Goal: Task Accomplishment & Management: Manage account settings

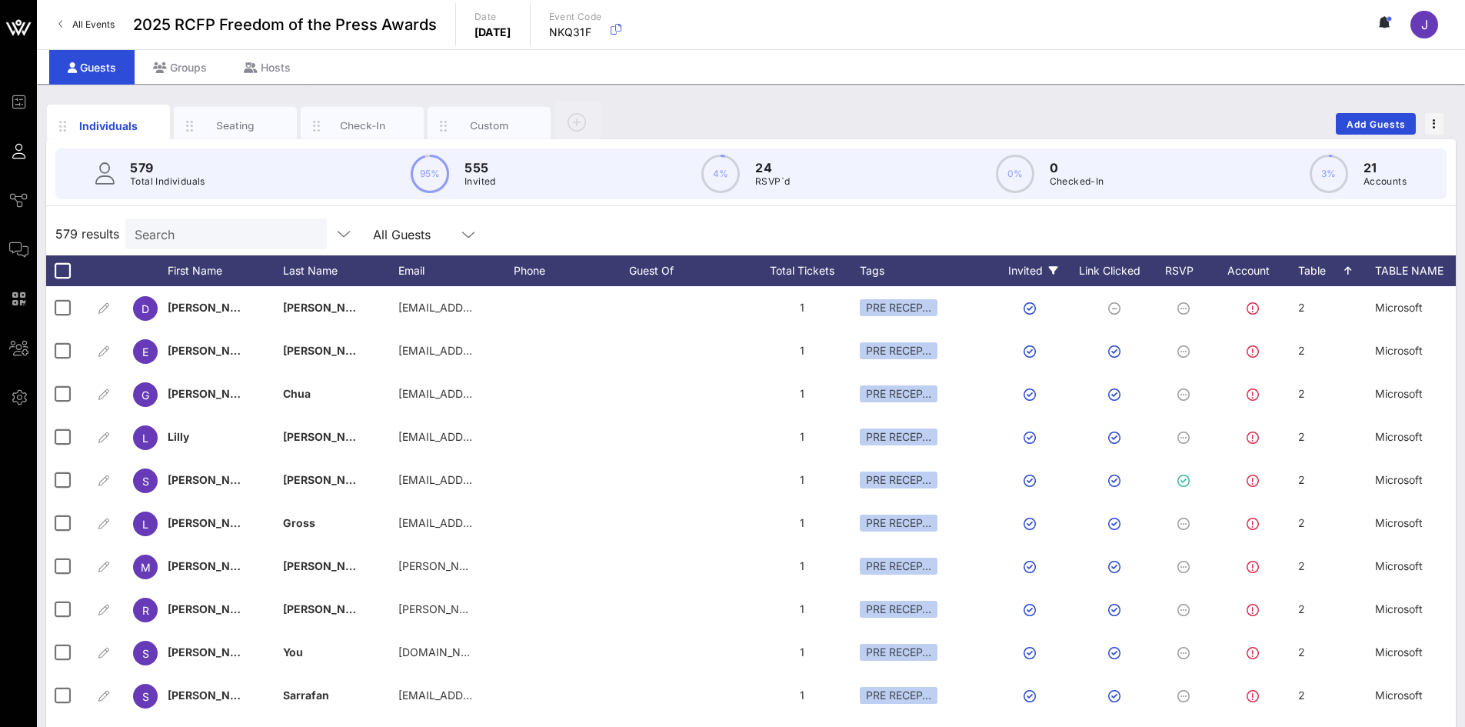
click at [1048, 270] on div "Invited" at bounding box center [1033, 270] width 85 height 31
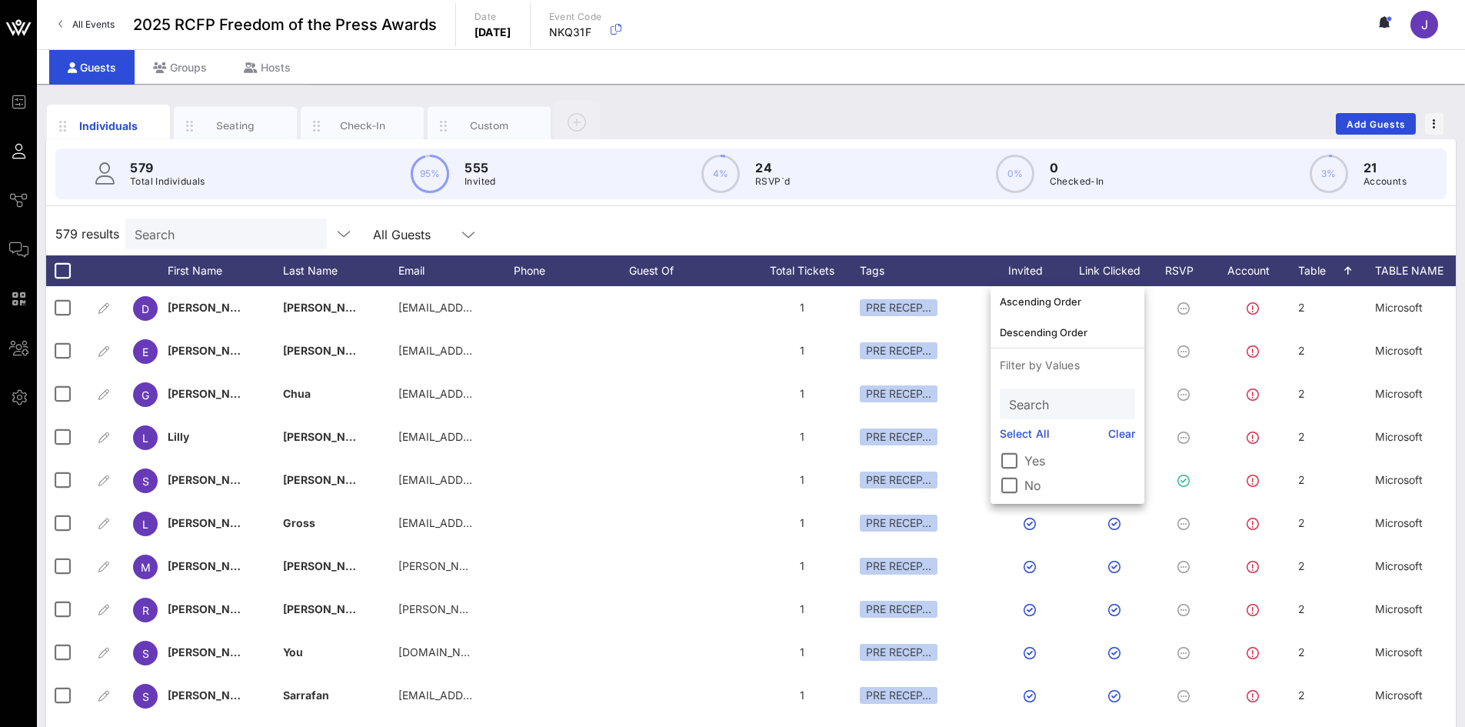
click at [1041, 490] on label "No" at bounding box center [1079, 485] width 111 height 15
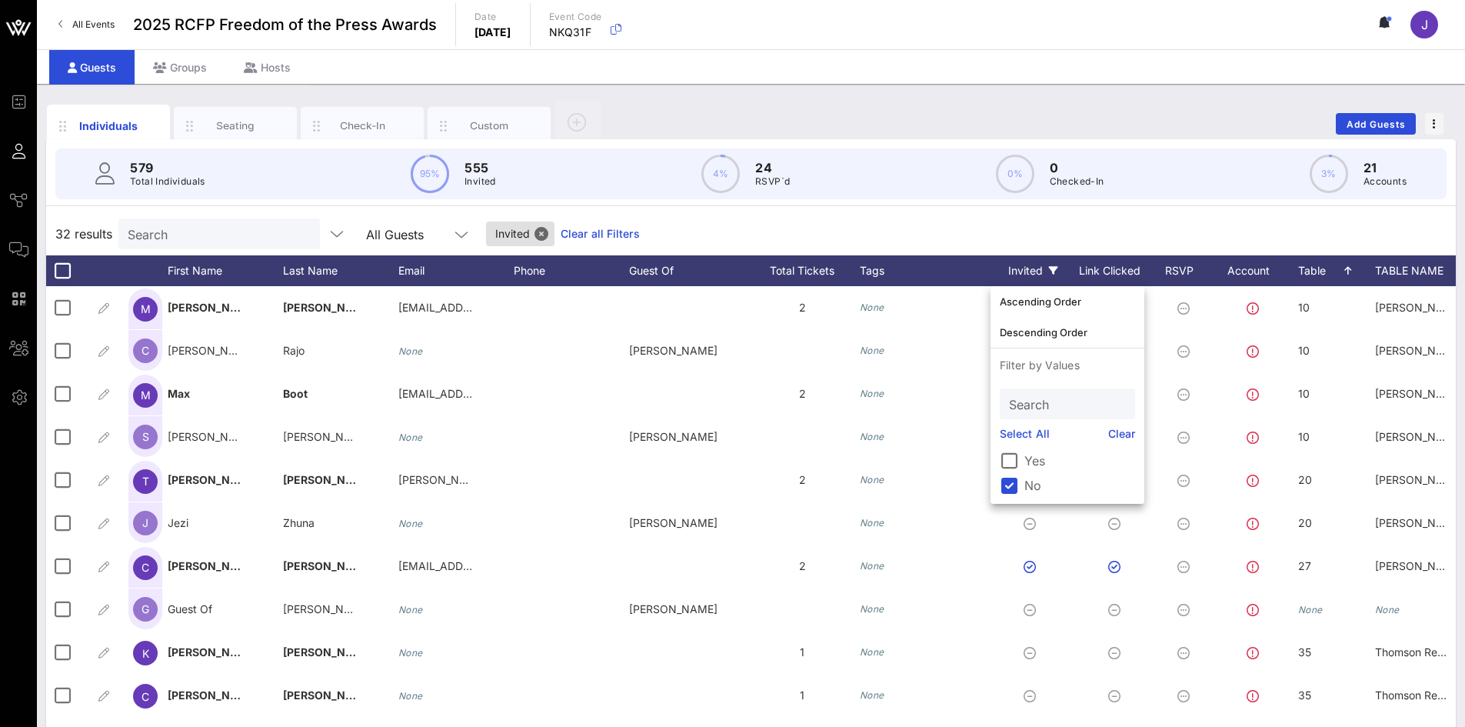
click at [953, 216] on div "32 results Search All Guests Invited Clear all Filters" at bounding box center [751, 233] width 1410 height 43
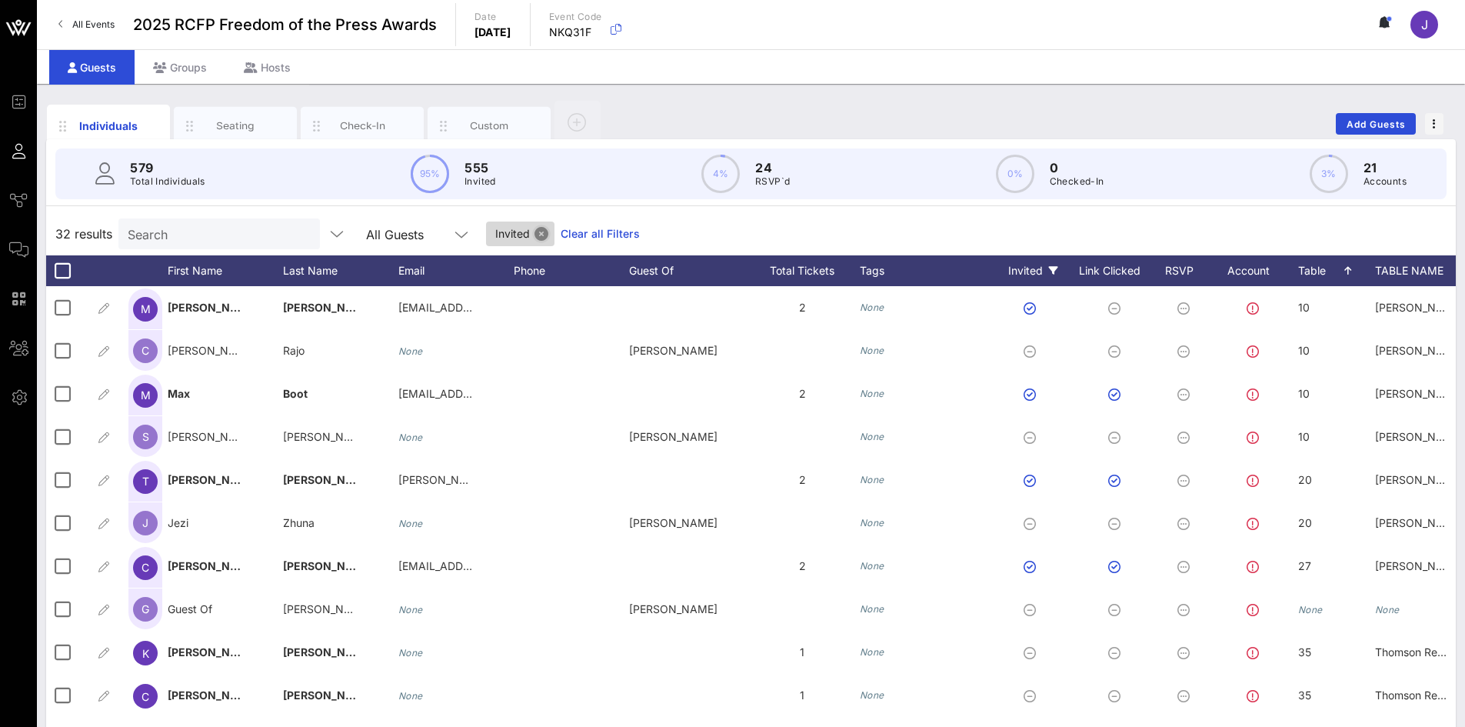
click at [535, 235] on button "Close" at bounding box center [542, 234] width 14 height 14
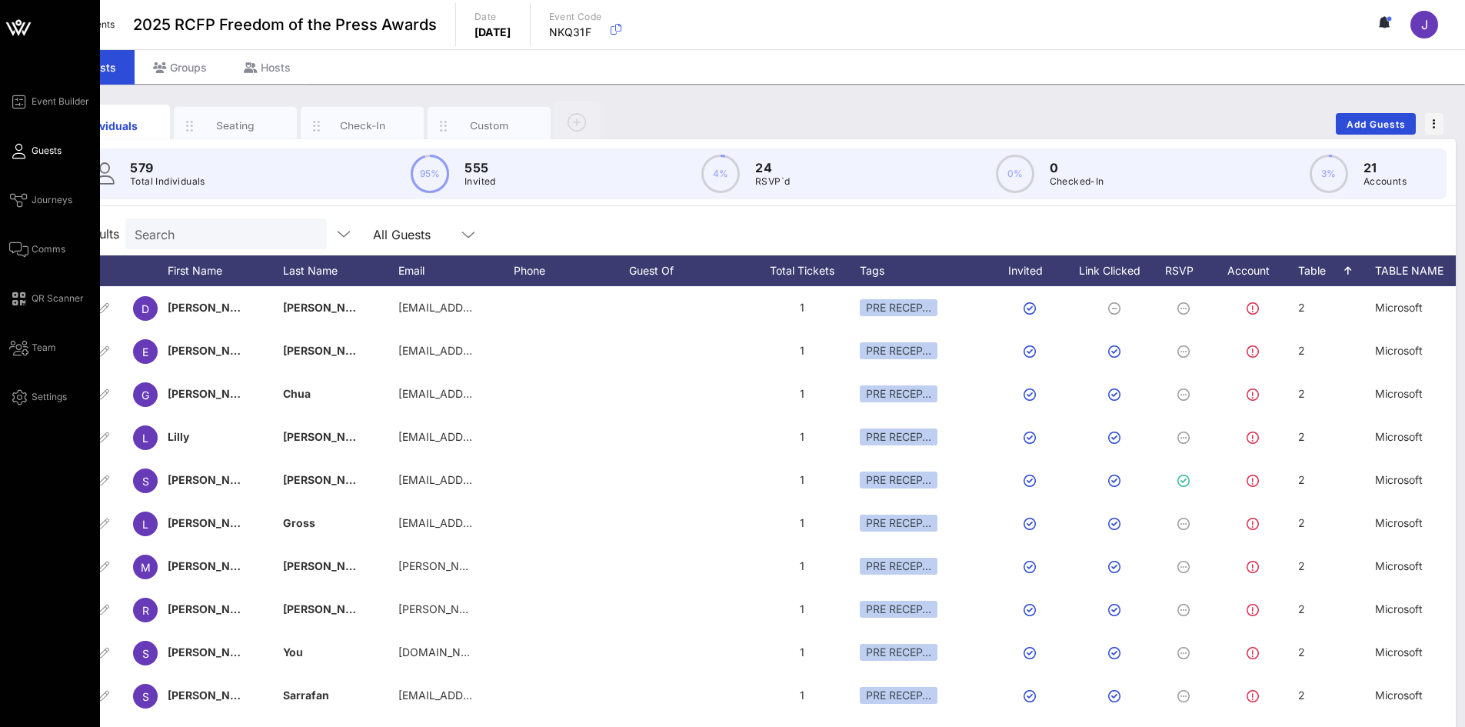
click at [42, 156] on span "Guests" at bounding box center [47, 151] width 30 height 14
click at [52, 257] on link "Comms" at bounding box center [37, 249] width 56 height 18
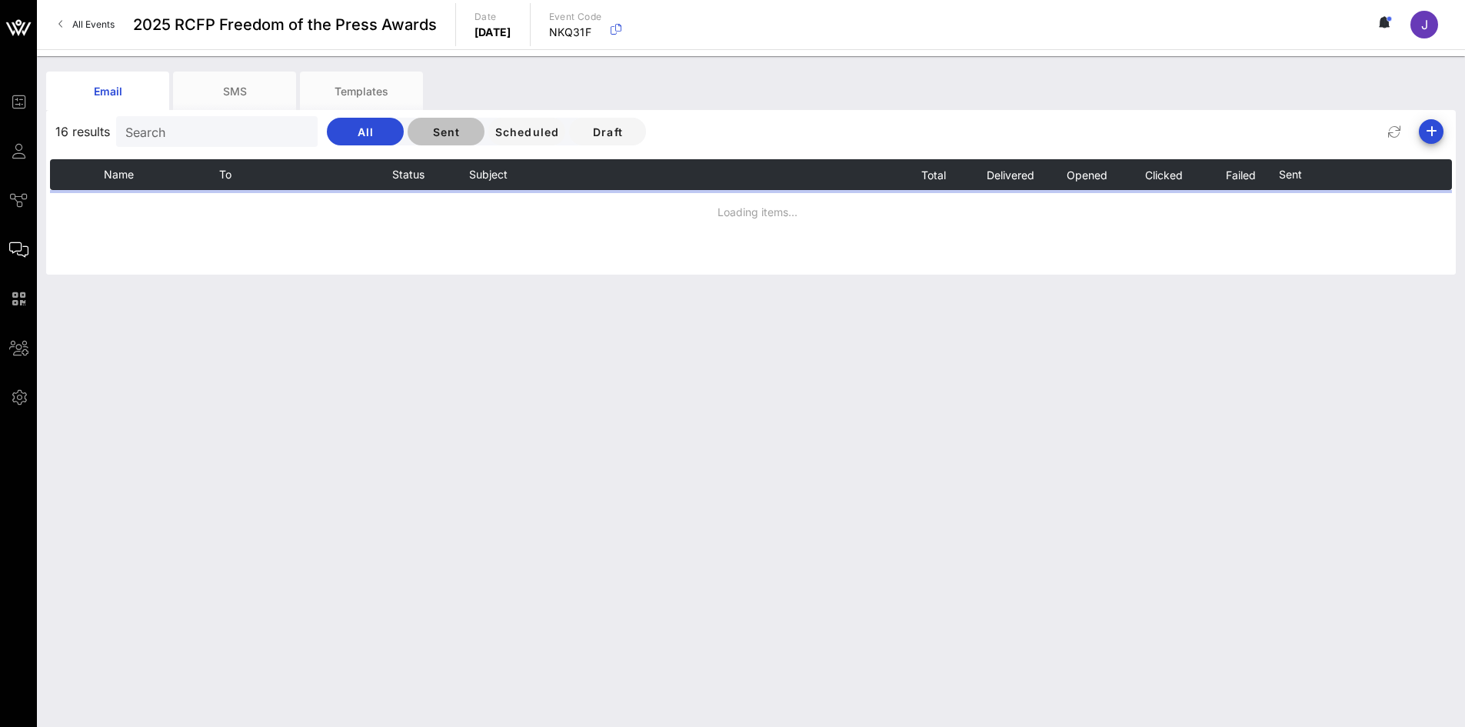
click at [433, 135] on span "Sent" at bounding box center [446, 131] width 52 height 13
click at [1377, 22] on button at bounding box center [1385, 25] width 32 height 26
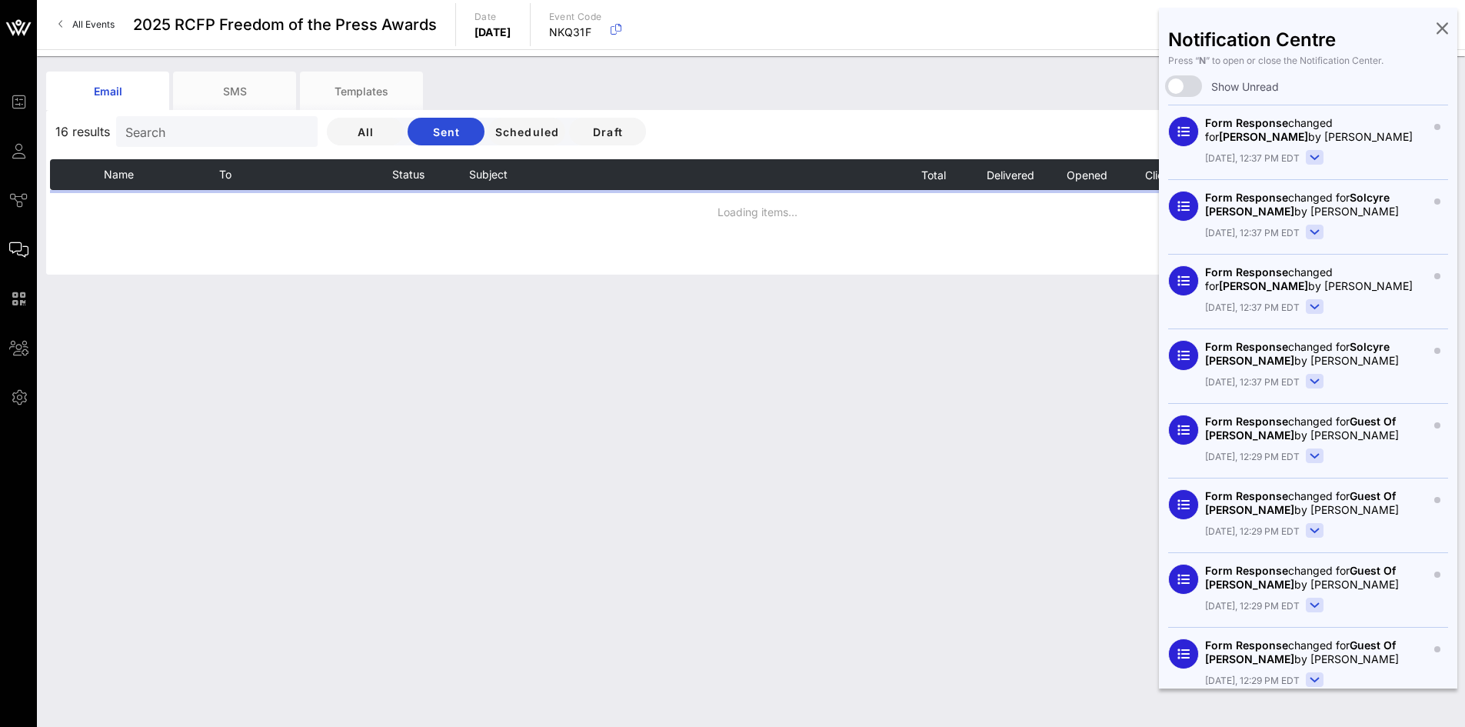
click at [1314, 155] on rect at bounding box center [1315, 158] width 17 height 14
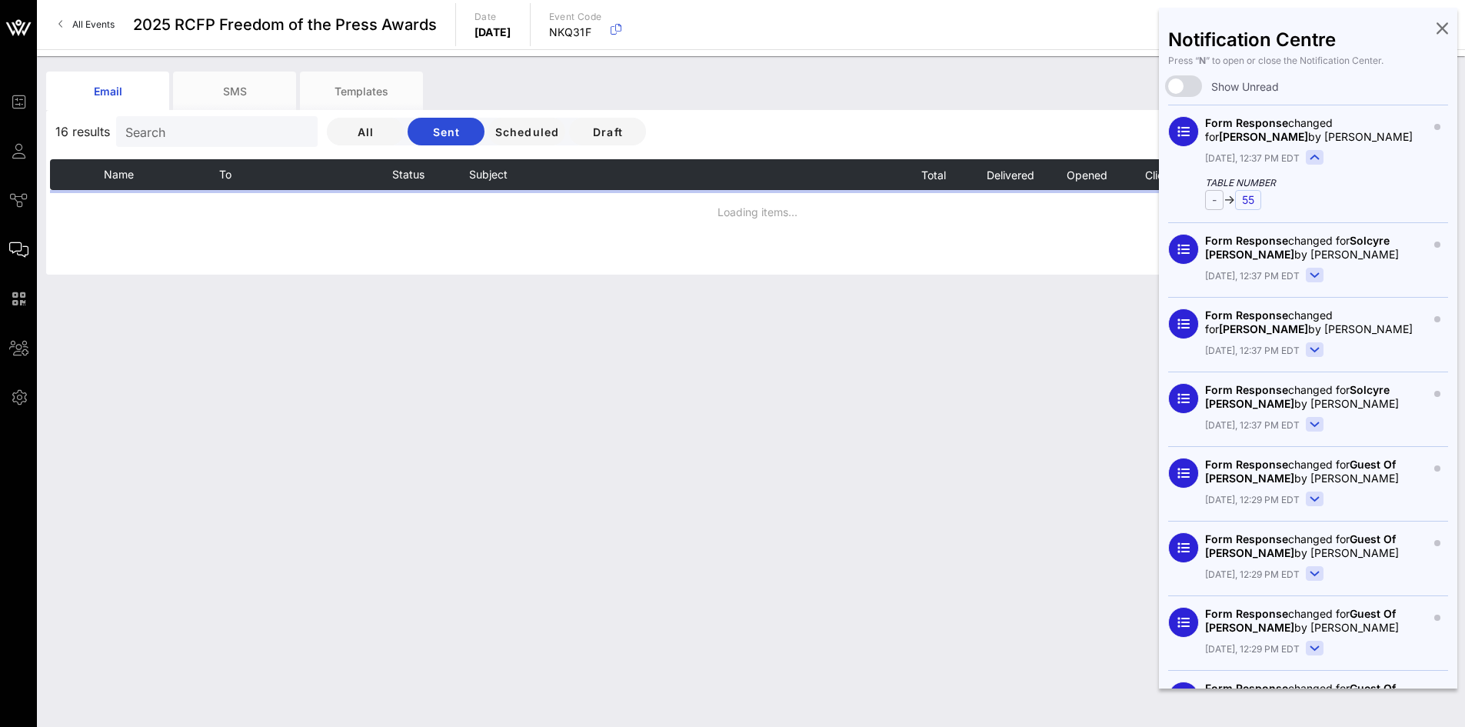
click at [1318, 283] on button at bounding box center [1315, 276] width 18 height 17
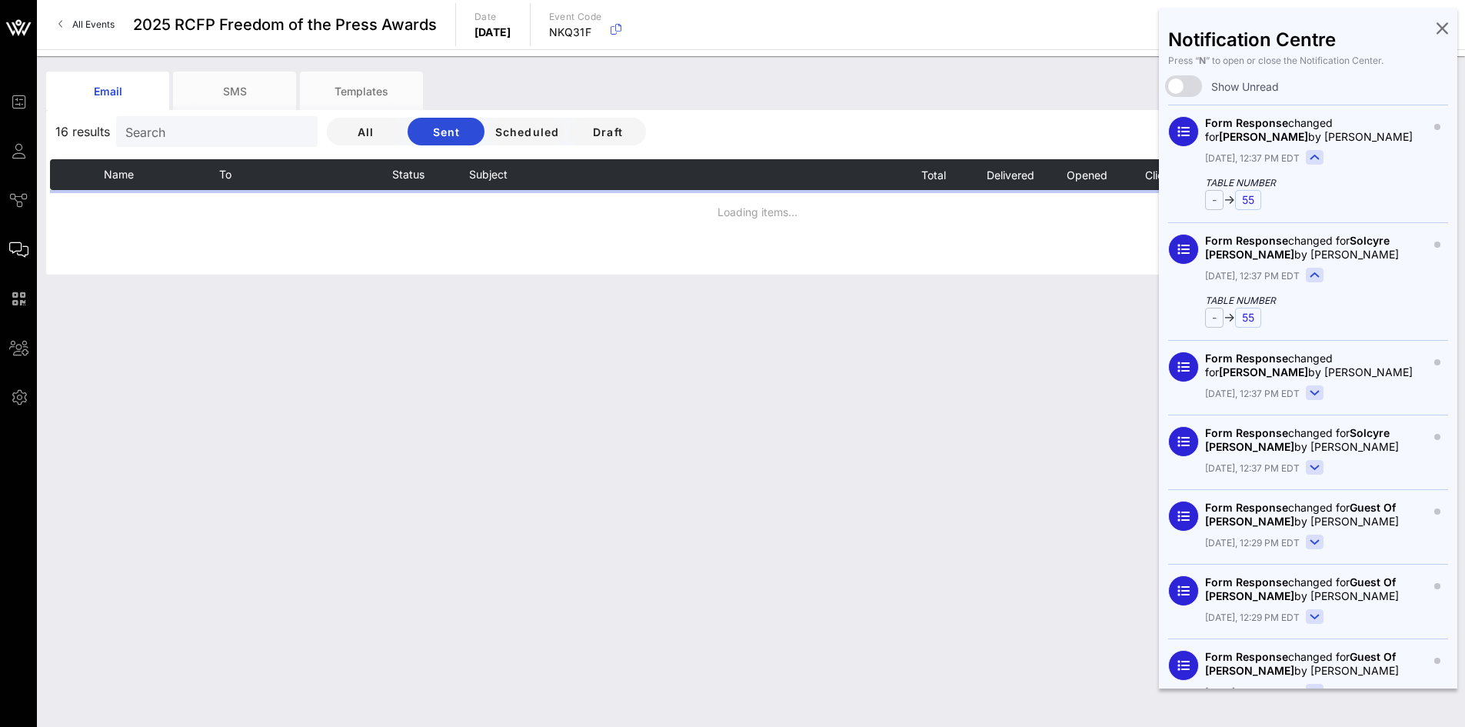
scroll to position [77, 0]
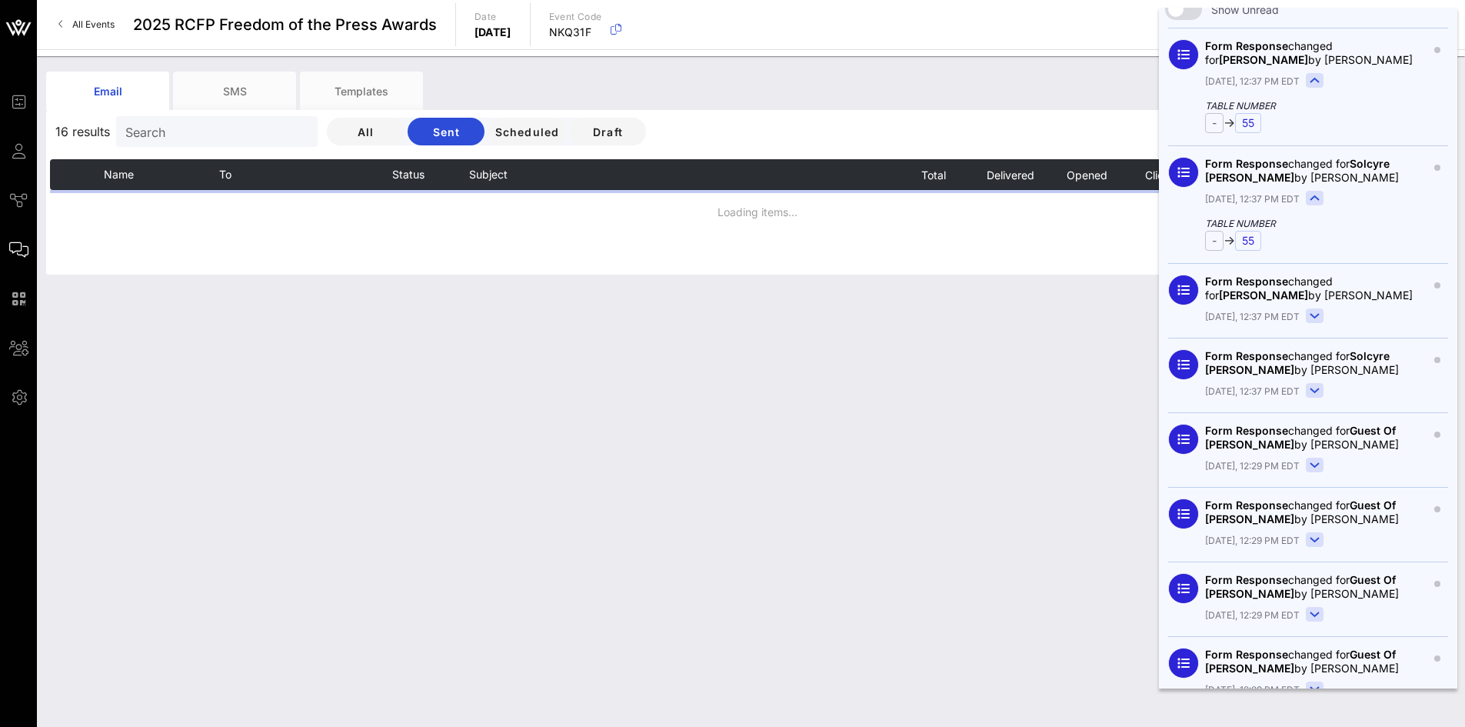
click at [1309, 311] on rect at bounding box center [1315, 316] width 17 height 14
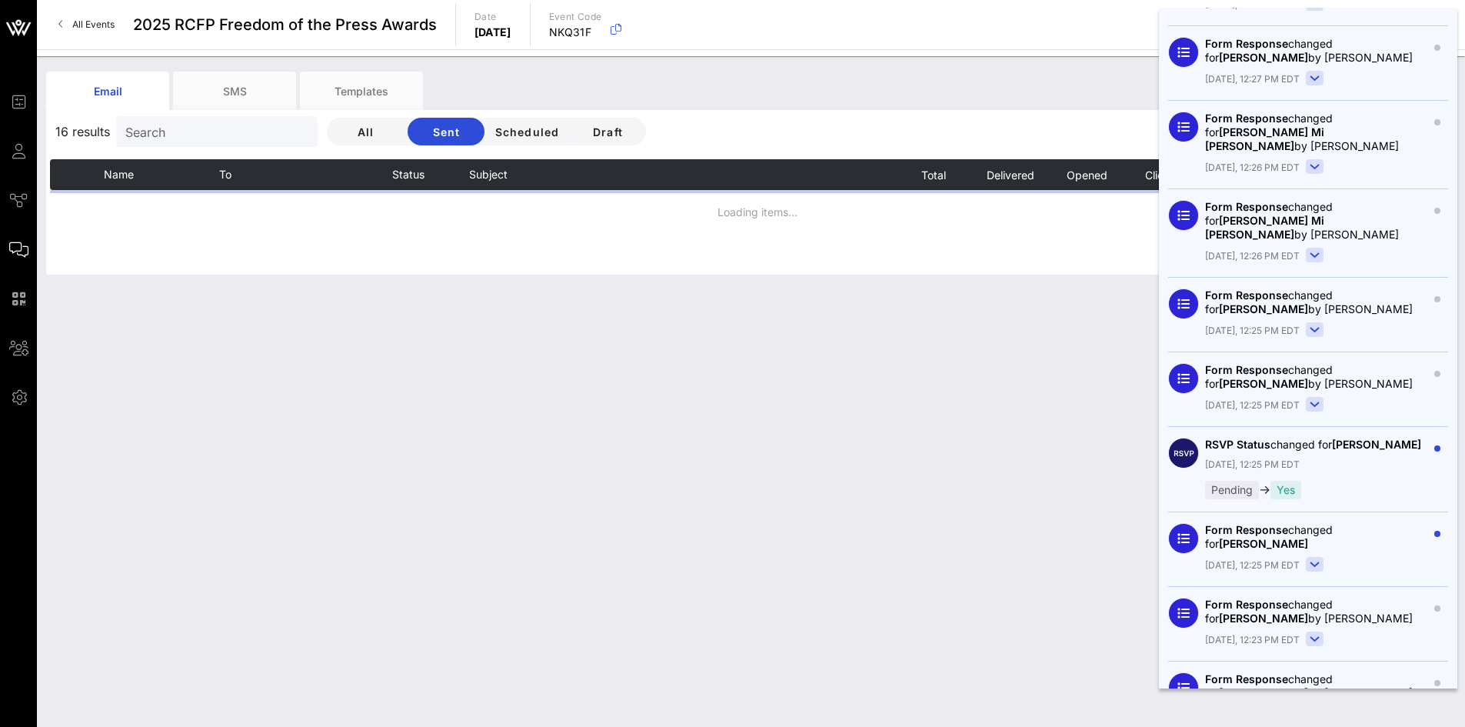
scroll to position [1231, 0]
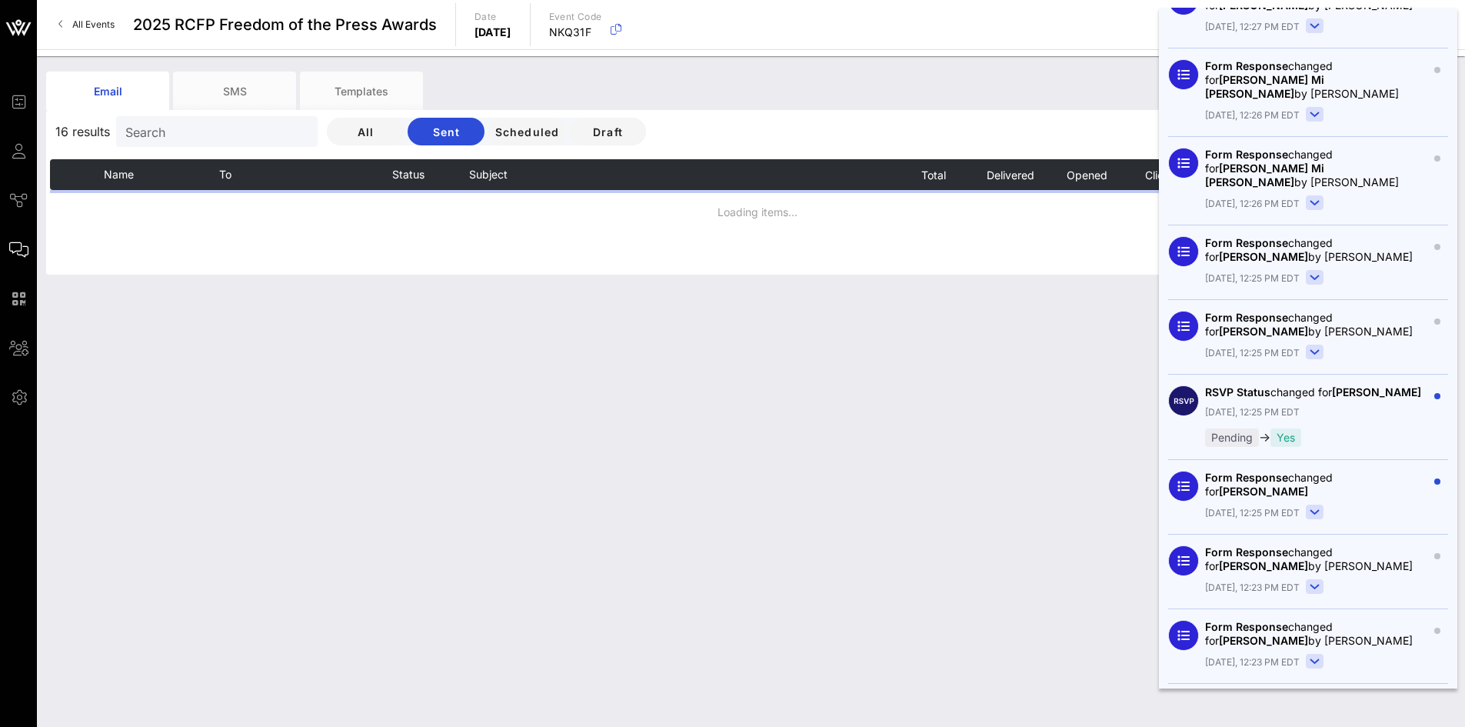
click at [1309, 505] on rect at bounding box center [1315, 512] width 17 height 14
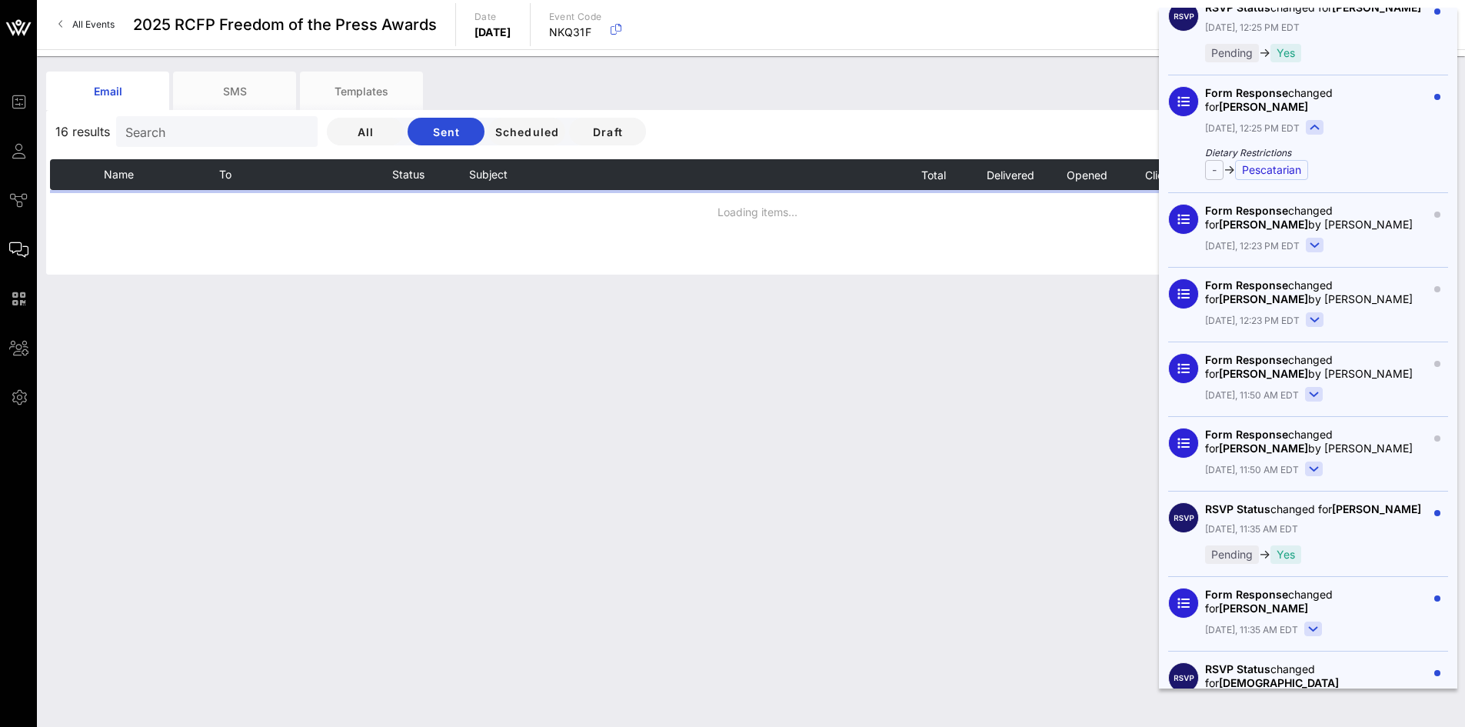
scroll to position [1692, 0]
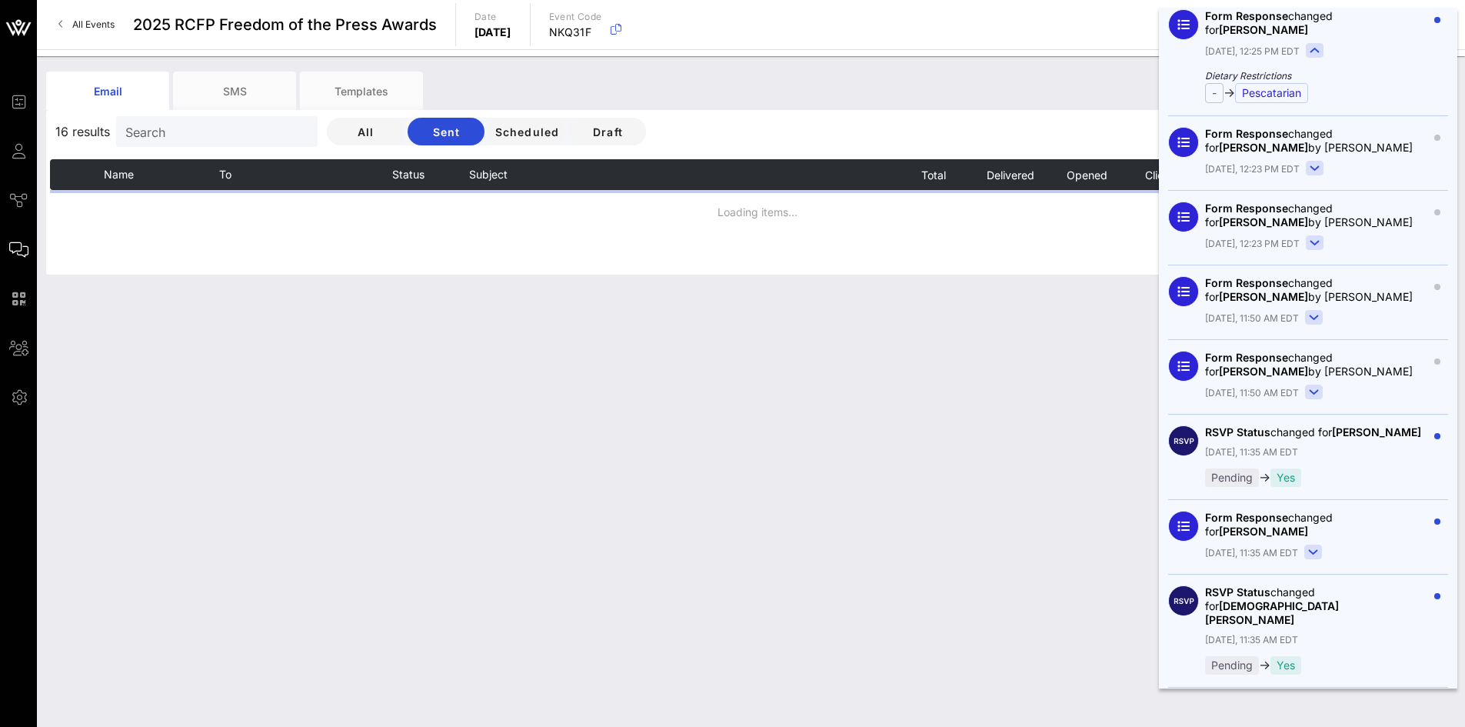
click at [1312, 554] on rect at bounding box center [1313, 552] width 17 height 14
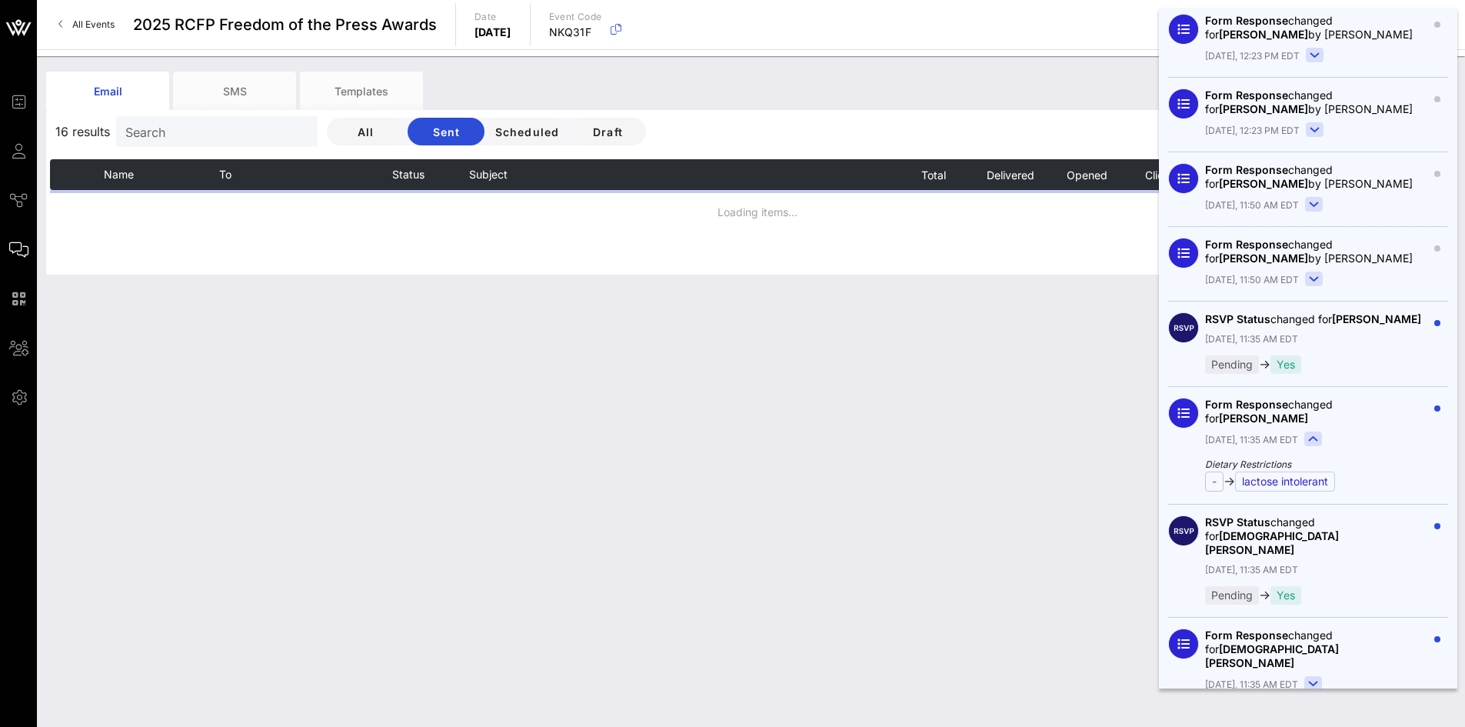
scroll to position [1846, 0]
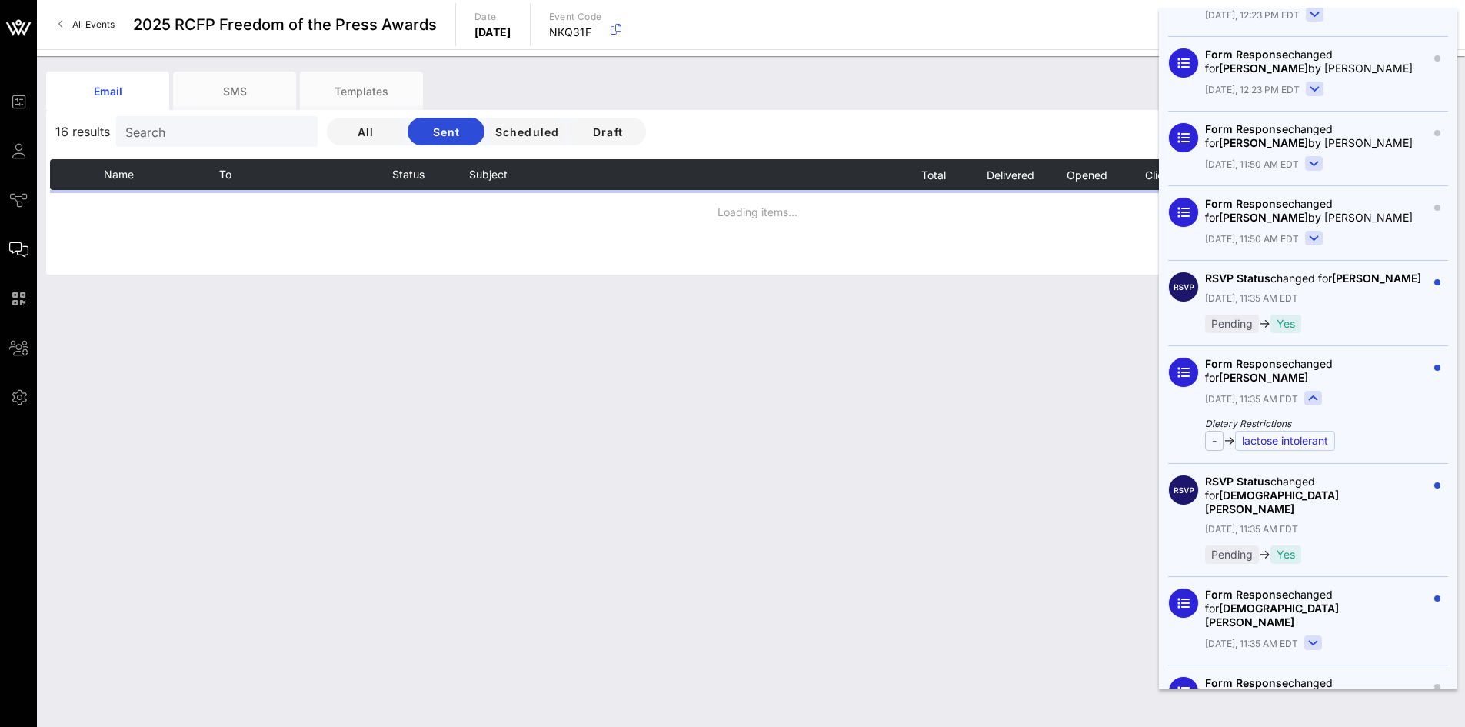
click at [1290, 436] on div "lactose intolerant" at bounding box center [1285, 441] width 100 height 20
click at [1291, 442] on div "lactose intolerant" at bounding box center [1285, 441] width 100 height 20
drag, startPoint x: 1252, startPoint y: 438, endPoint x: 1341, endPoint y: 440, distance: 89.2
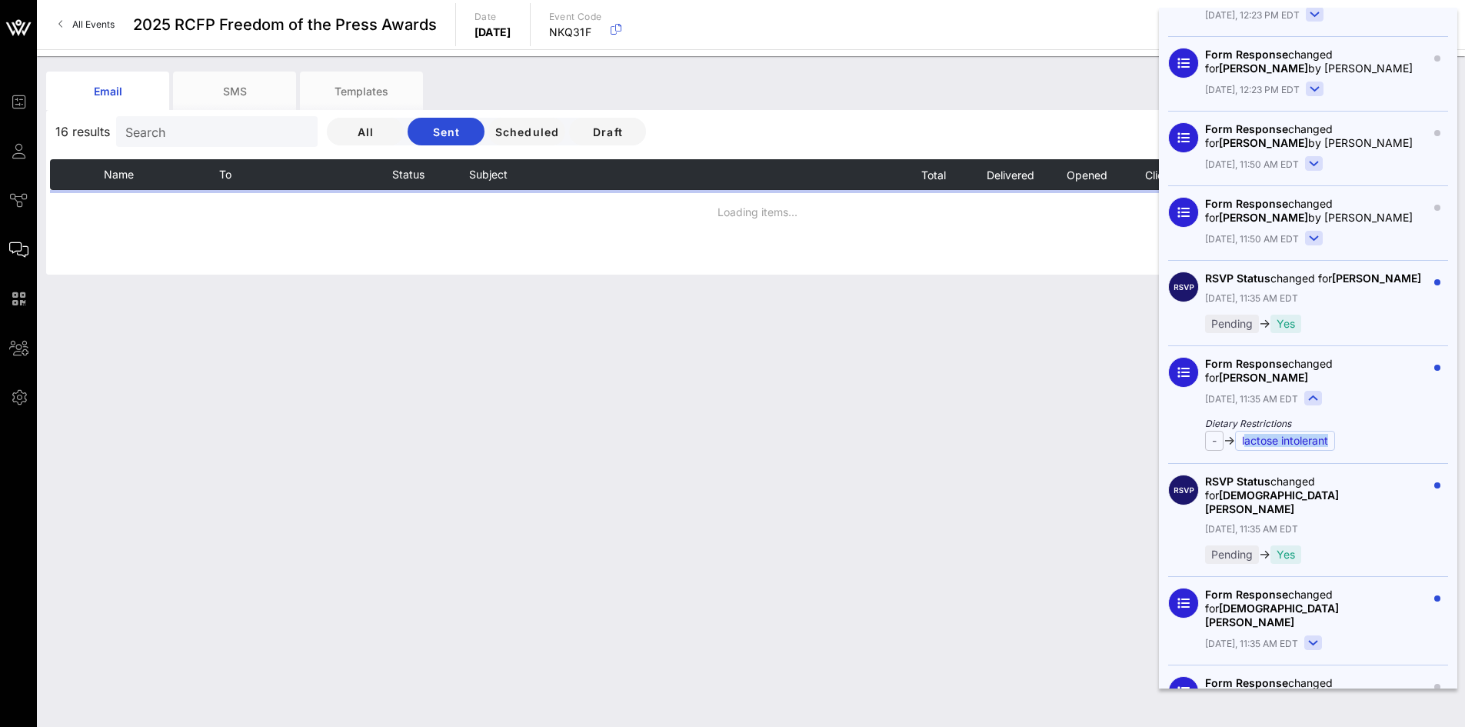
click at [1335, 440] on div "lactose intolerant" at bounding box center [1285, 441] width 100 height 20
click at [1283, 441] on div "lactose intolerant" at bounding box center [1285, 441] width 100 height 20
drag, startPoint x: 1250, startPoint y: 442, endPoint x: 1349, endPoint y: 435, distance: 99.5
click at [1349, 435] on div "Dietary Restrictions - → lactose intolerant" at bounding box center [1316, 434] width 222 height 34
copy div "lactose intolerant"
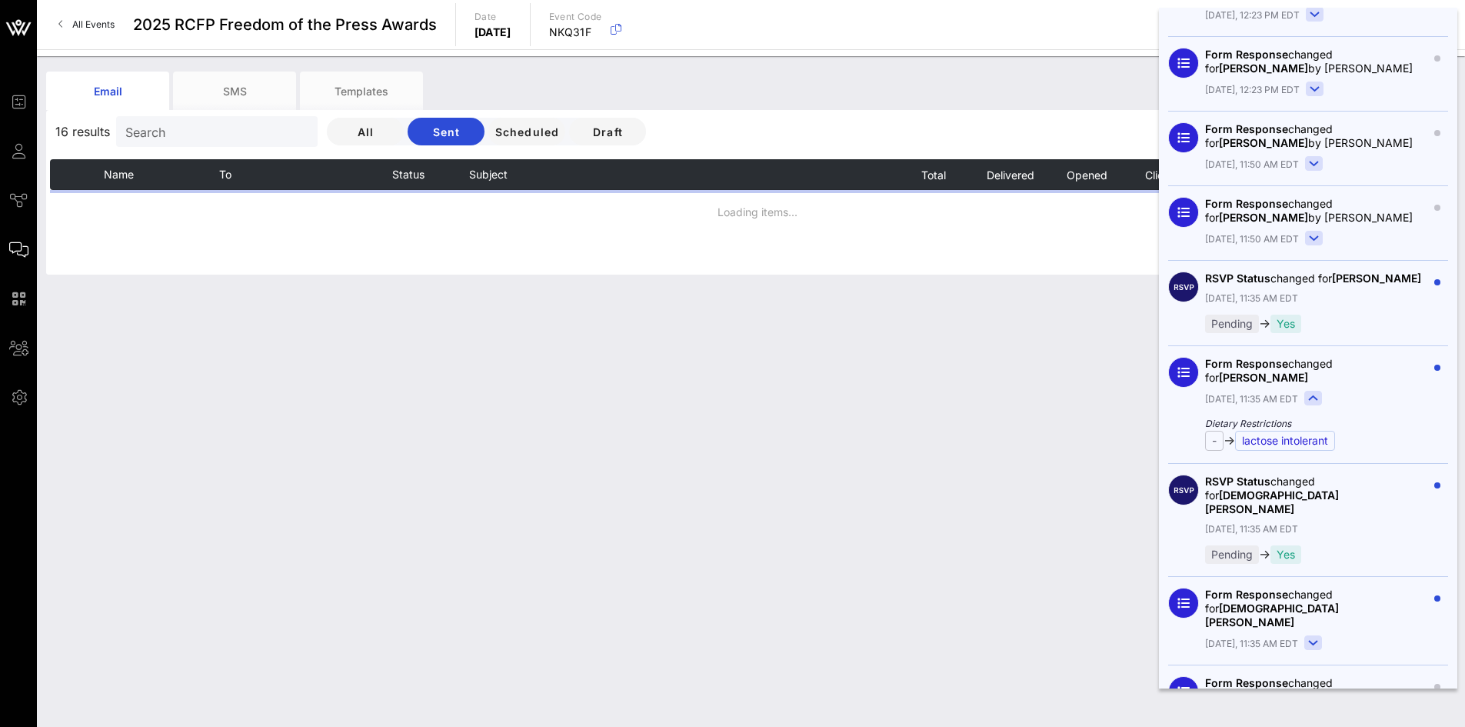
click at [1363, 635] on div "[DATE], 11:35 AM EDT" at bounding box center [1316, 643] width 222 height 17
click at [1309, 641] on icon at bounding box center [1313, 643] width 8 height 4
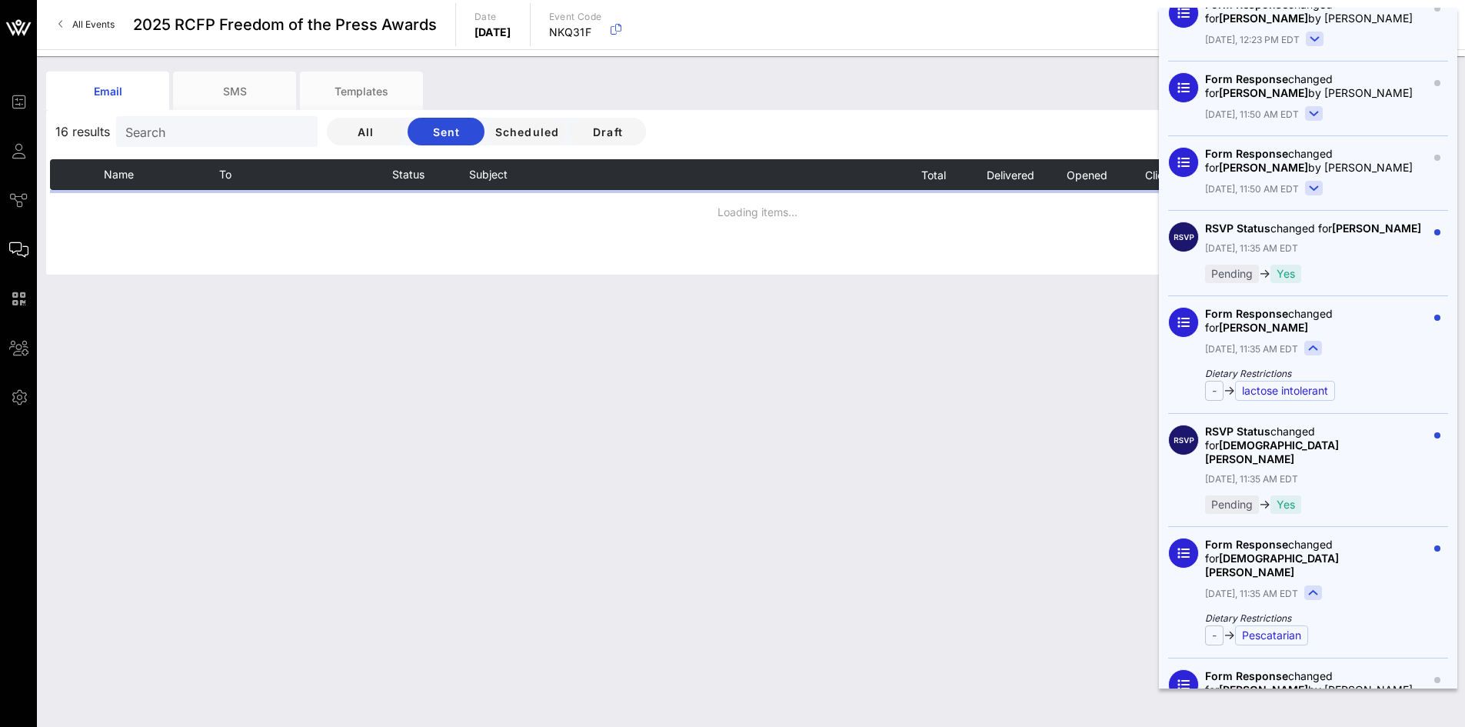
scroll to position [1923, 0]
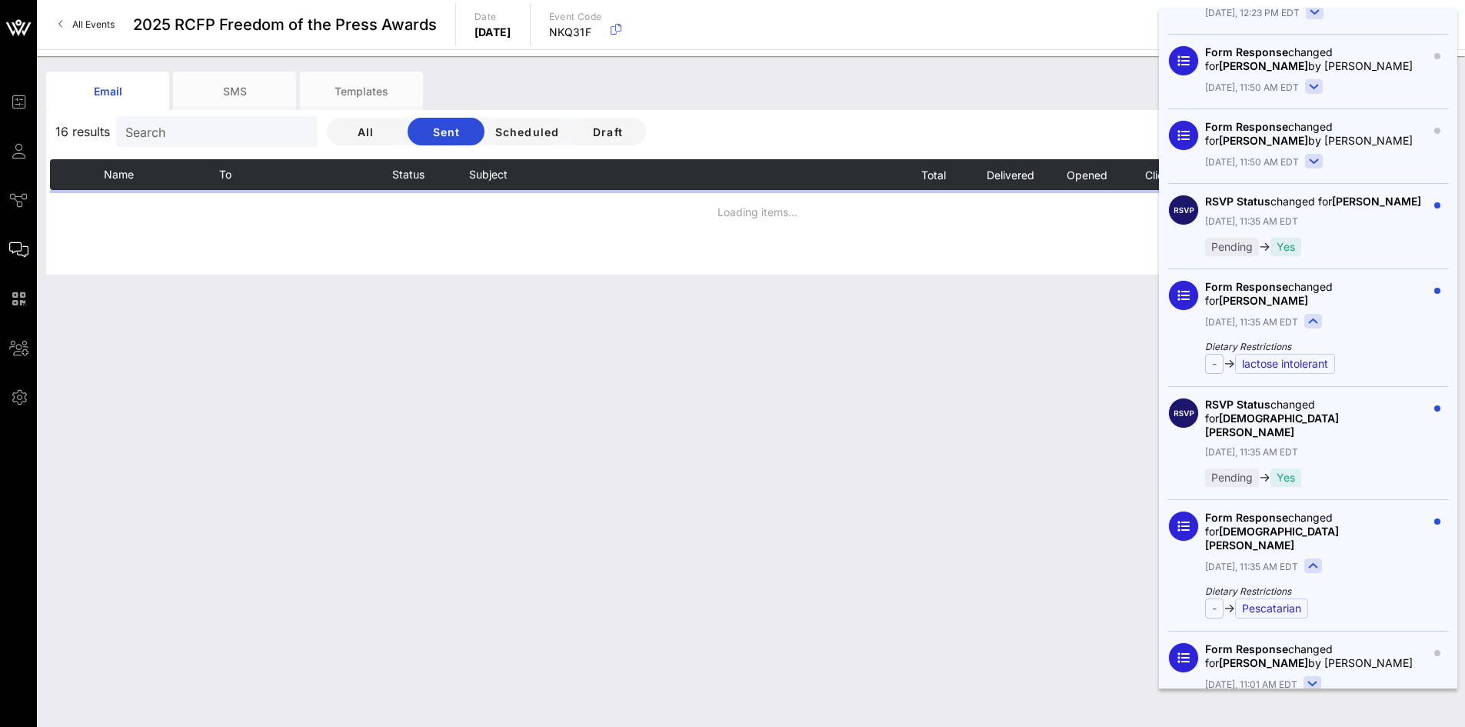
click at [1275, 598] on div "Pescatarian" at bounding box center [1271, 608] width 73 height 20
click at [1362, 585] on icon "Dietary Restrictions" at bounding box center [1316, 592] width 222 height 14
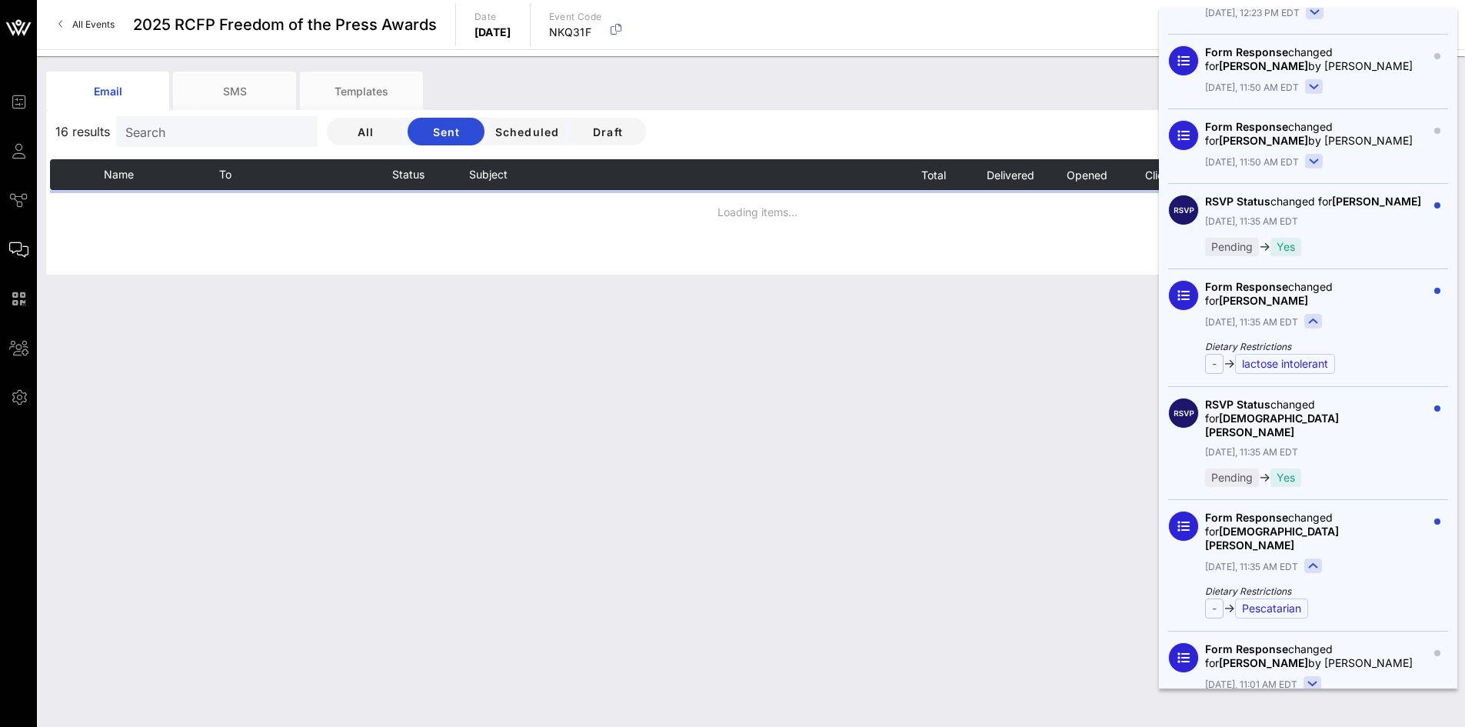
scroll to position [2000, 0]
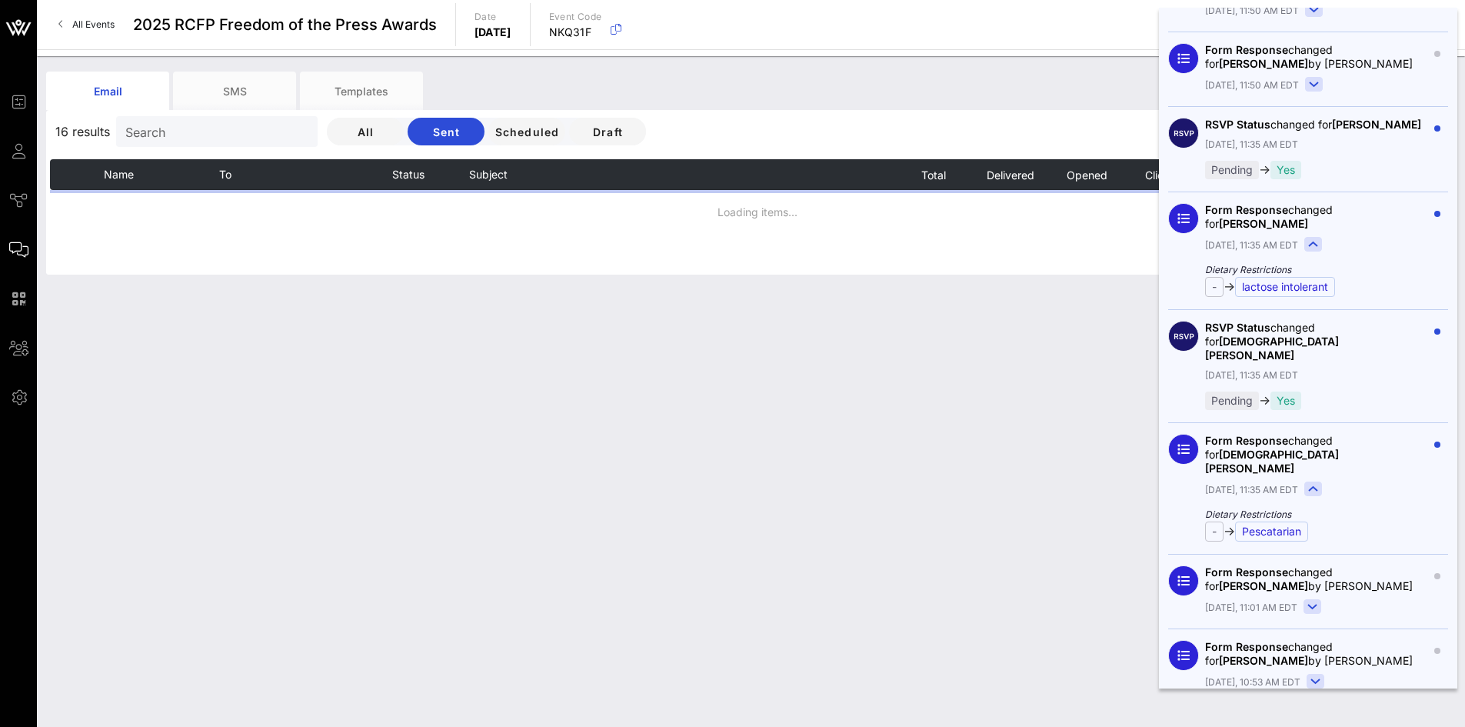
click at [1309, 600] on rect at bounding box center [1312, 607] width 17 height 14
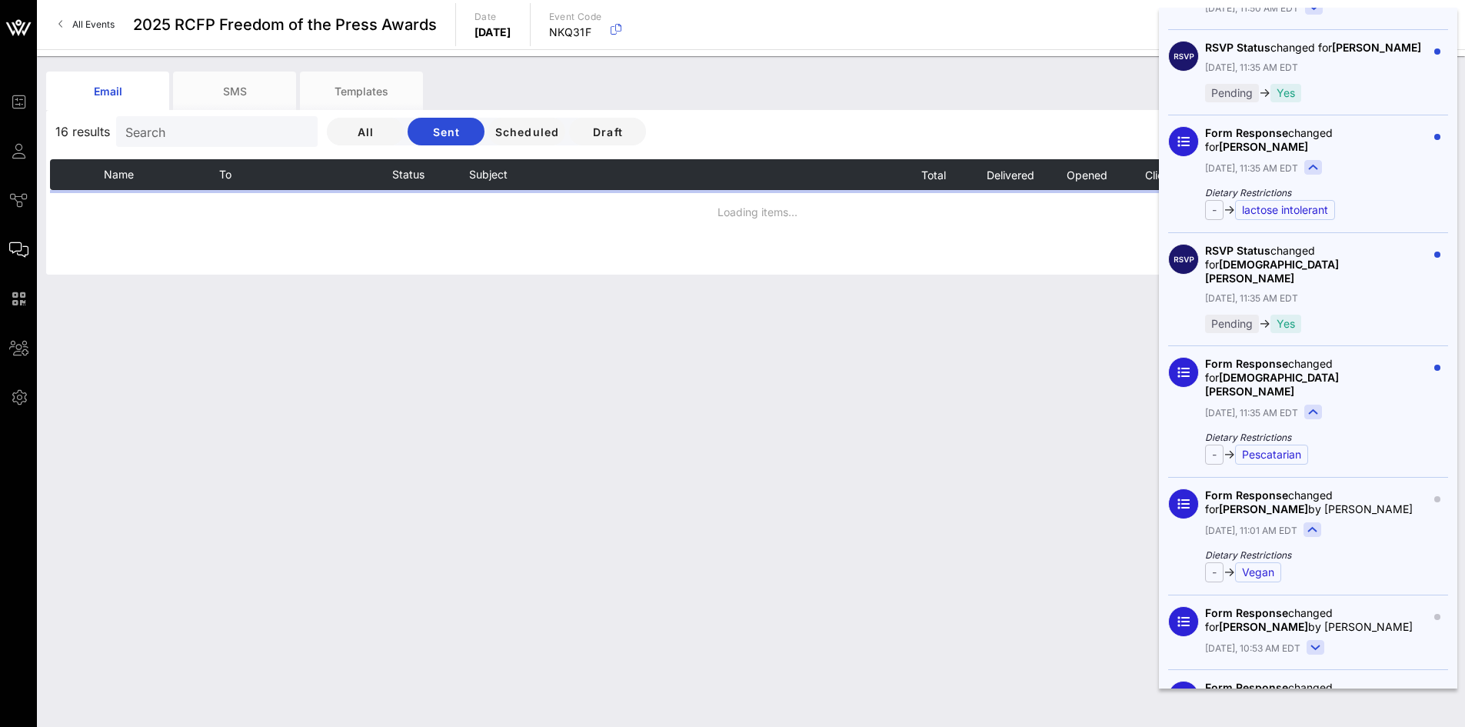
scroll to position [2154, 0]
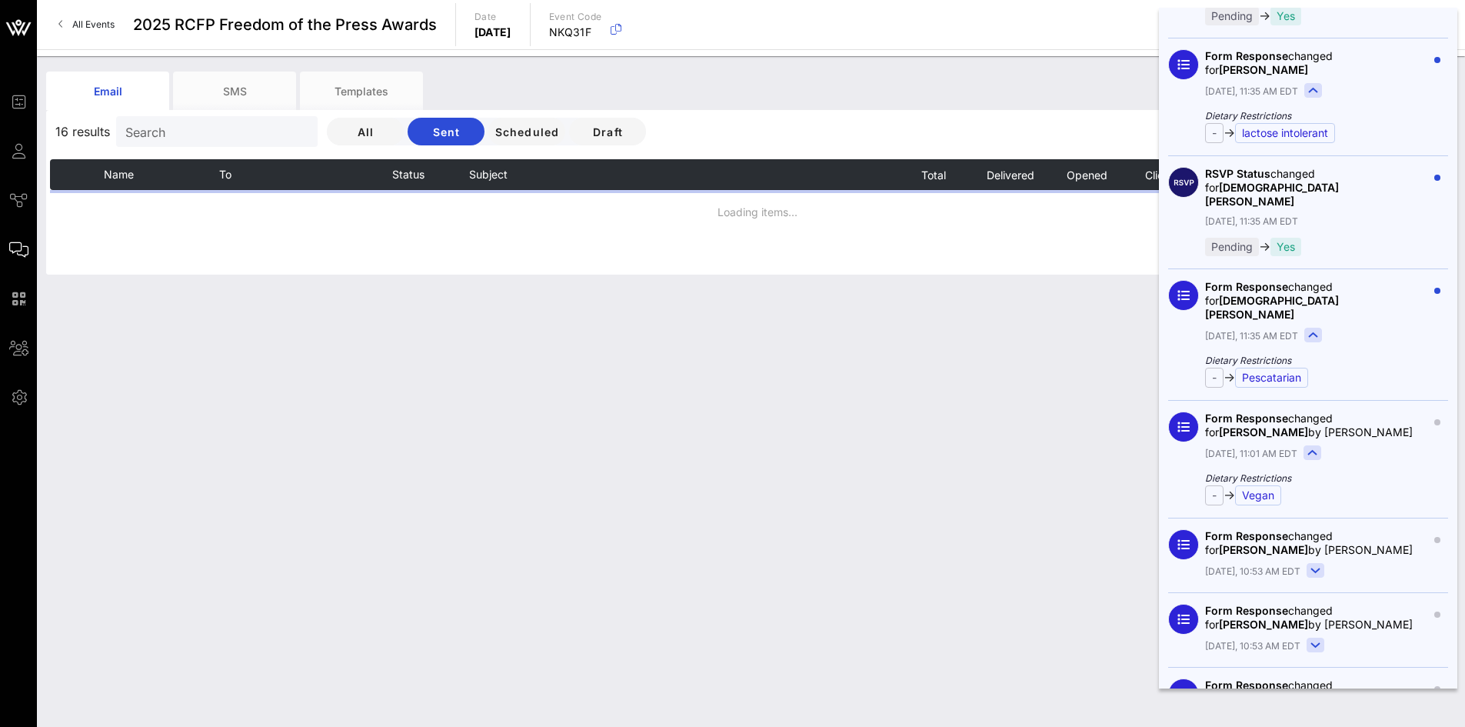
click at [1311, 564] on rect at bounding box center [1316, 571] width 17 height 14
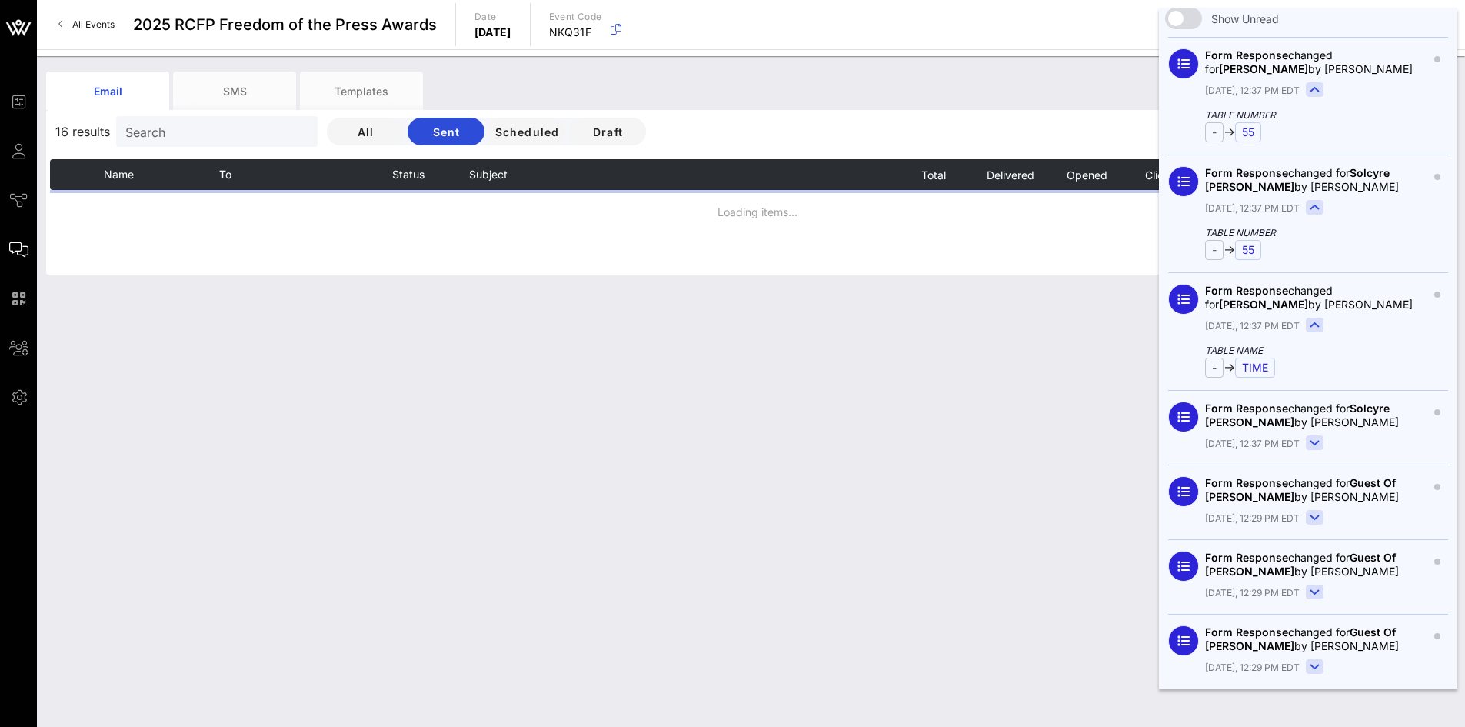
scroll to position [0, 0]
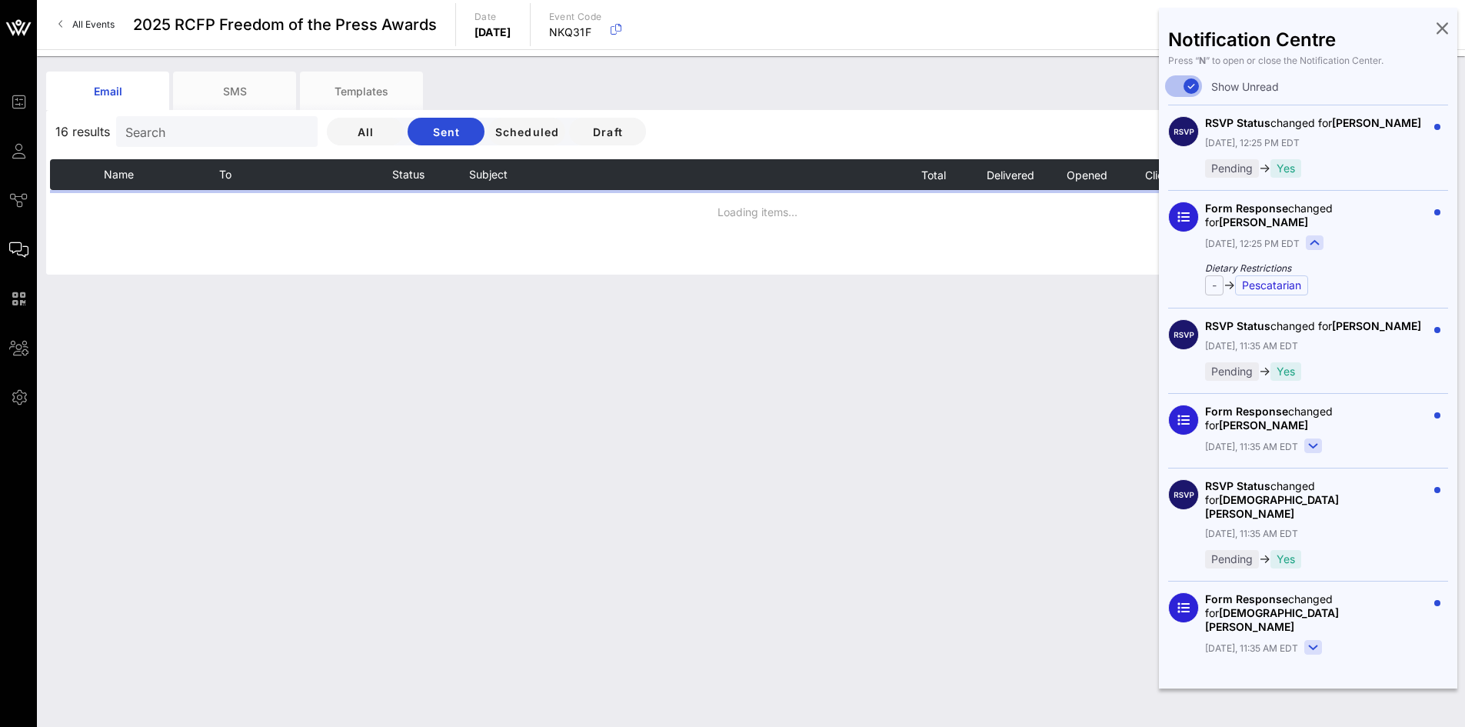
click at [1405, 640] on div "[DATE], 11:35 AM EDT" at bounding box center [1316, 648] width 222 height 17
click at [1307, 641] on rect at bounding box center [1313, 648] width 17 height 14
click at [1314, 437] on div "Form Response changed for [PERSON_NAME] [DATE], 11:35 AM EDT" at bounding box center [1316, 430] width 222 height 51
click at [1311, 448] on icon at bounding box center [1313, 446] width 8 height 4
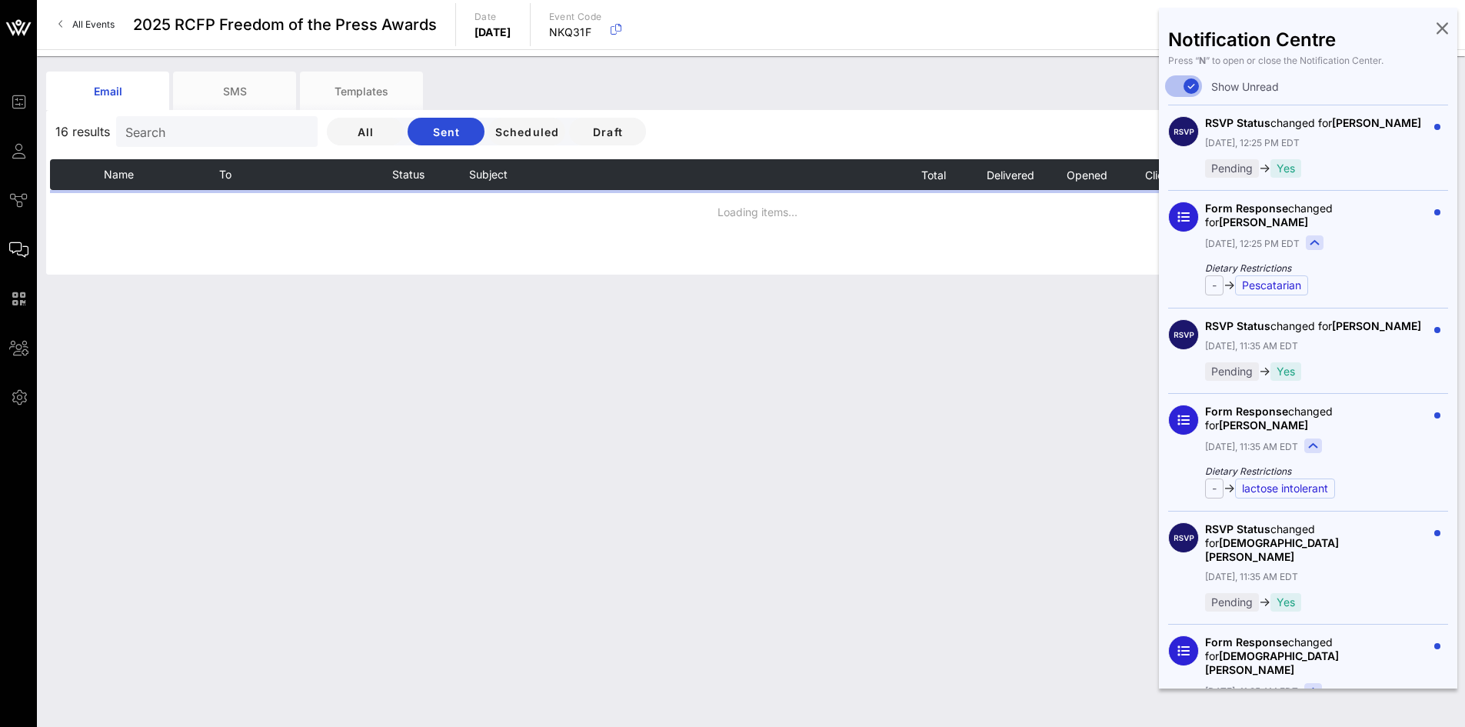
click at [1389, 308] on div "Form Response changed for [PERSON_NAME] [DATE], 12:25 PM EDT Dietary Restrictio…" at bounding box center [1308, 249] width 280 height 118
click at [1381, 150] on div "[DATE], 12:25 PM EDT" at bounding box center [1316, 143] width 222 height 14
click at [1184, 87] on div at bounding box center [1191, 86] width 26 height 26
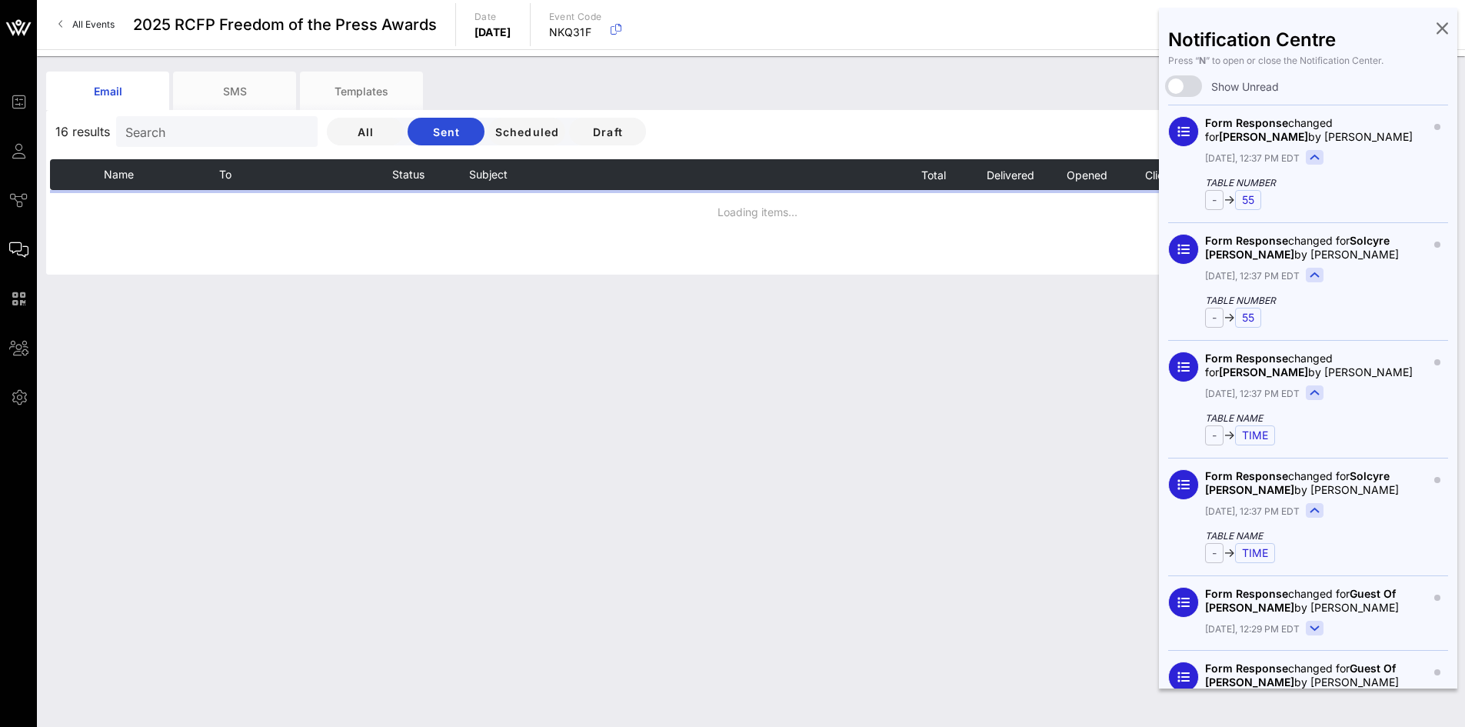
click at [1437, 29] on icon at bounding box center [1443, 27] width 12 height 3
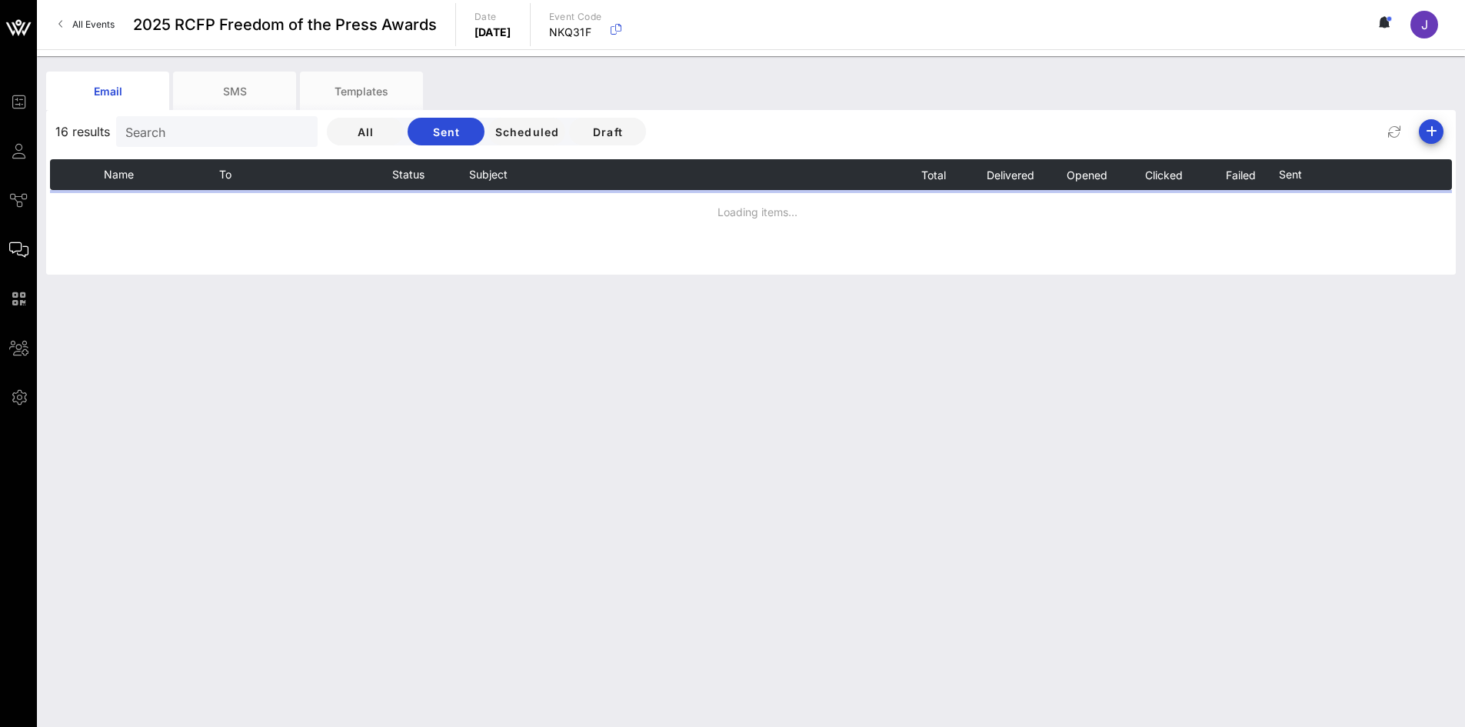
click at [1388, 22] on icon at bounding box center [1386, 22] width 5 height 9
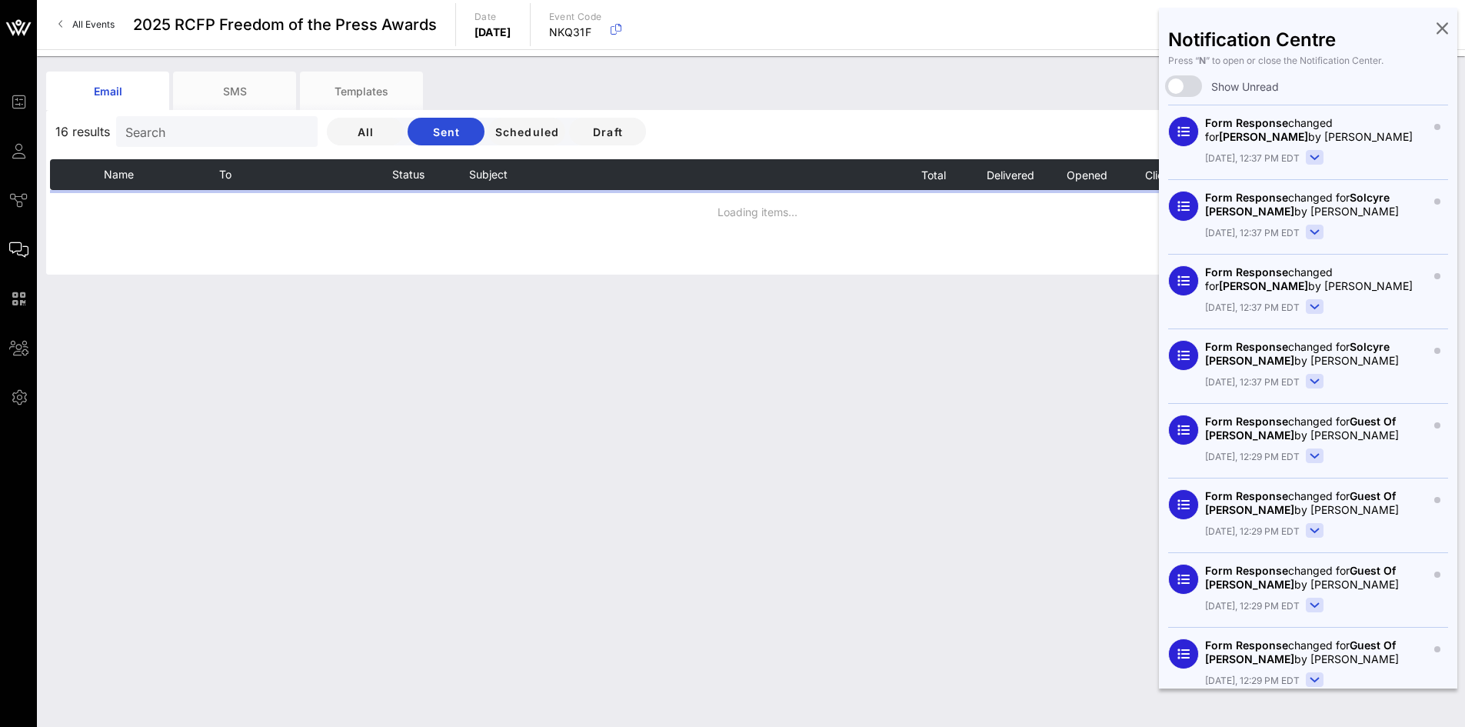
click at [1388, 22] on div "Notification Centre Press “ N ” to open or close the Notification Center. Show …" at bounding box center [1308, 348] width 298 height 681
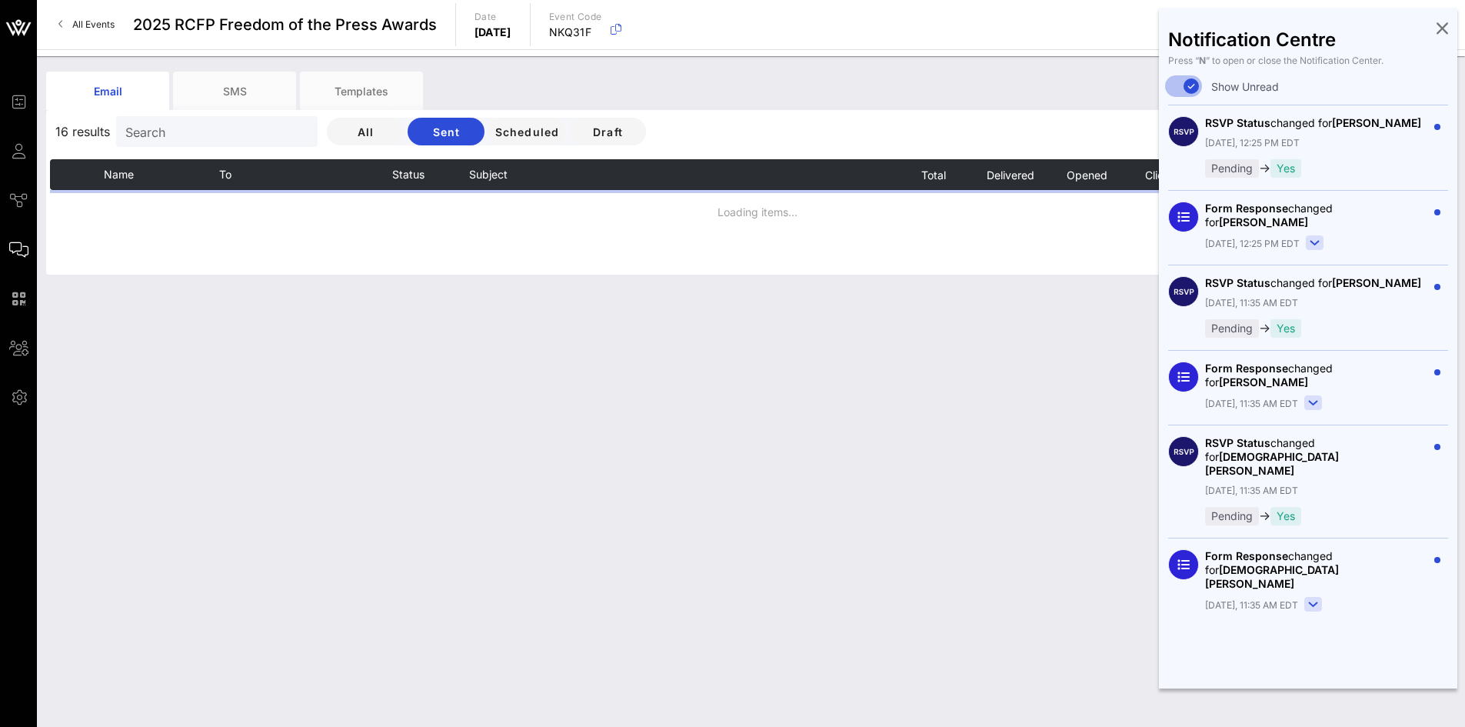
click at [1324, 133] on div "RSVP Status changed for [PERSON_NAME] [DATE], 12:25 PM EDT Pending → Yes" at bounding box center [1316, 147] width 222 height 62
click at [1367, 222] on div "Form Response changed for [PERSON_NAME]" at bounding box center [1316, 216] width 222 height 28
click at [1365, 306] on div "[DATE], 11:35 AM EDT" at bounding box center [1316, 303] width 222 height 14
click at [1374, 280] on span "[PERSON_NAME]" at bounding box center [1376, 282] width 89 height 13
click at [1375, 280] on span "[PERSON_NAME]" at bounding box center [1376, 282] width 89 height 13
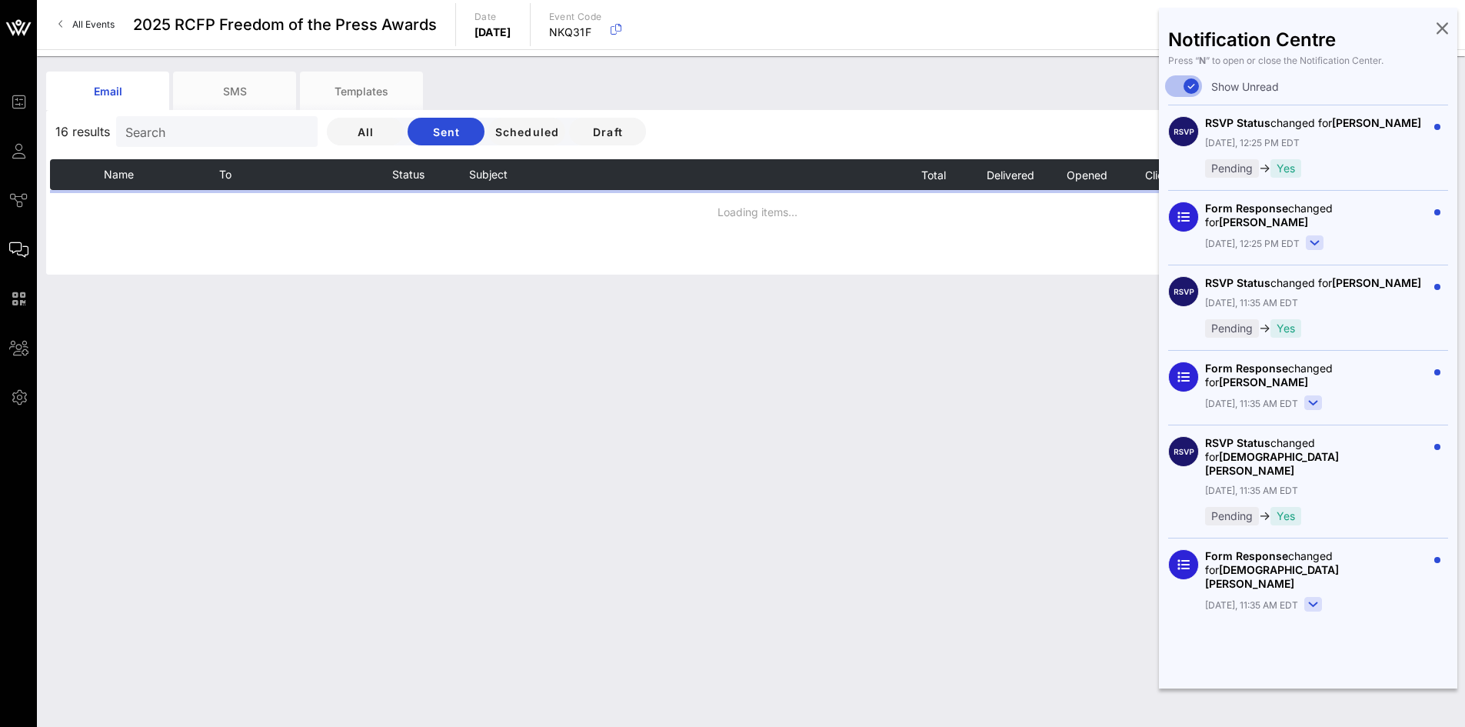
click at [1384, 320] on div "Pending → Yes" at bounding box center [1316, 328] width 222 height 18
click at [1350, 395] on div "Form Response changed for [PERSON_NAME] [DATE], 11:35 AM EDT" at bounding box center [1316, 386] width 222 height 51
click at [1309, 402] on icon at bounding box center [1313, 403] width 8 height 4
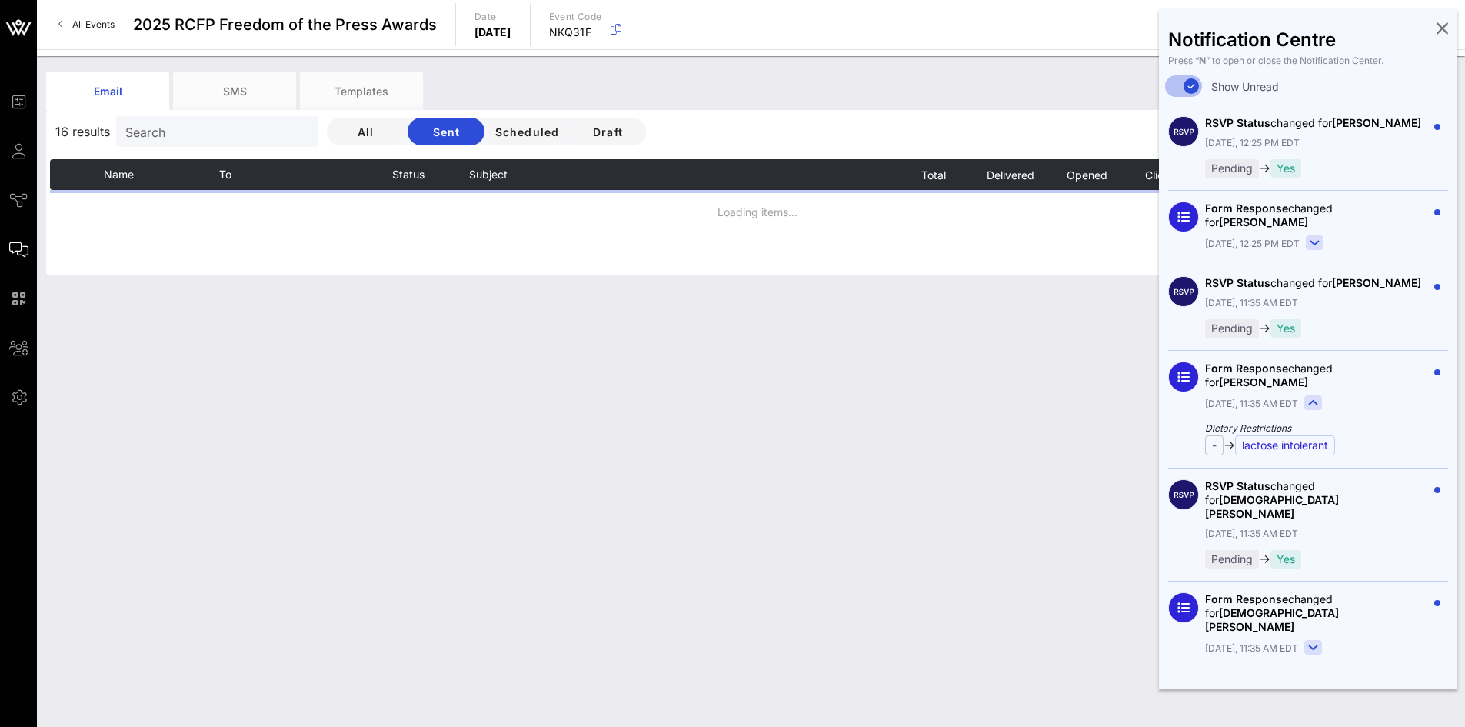
click at [1311, 439] on div "lactose intolerant" at bounding box center [1285, 445] width 100 height 20
click at [1310, 641] on rect at bounding box center [1313, 648] width 17 height 14
click at [1436, 592] on button "button" at bounding box center [1438, 603] width 22 height 22
click at [1178, 592] on circle at bounding box center [1183, 607] width 30 height 30
click at [1185, 505] on circle at bounding box center [1183, 494] width 30 height 30
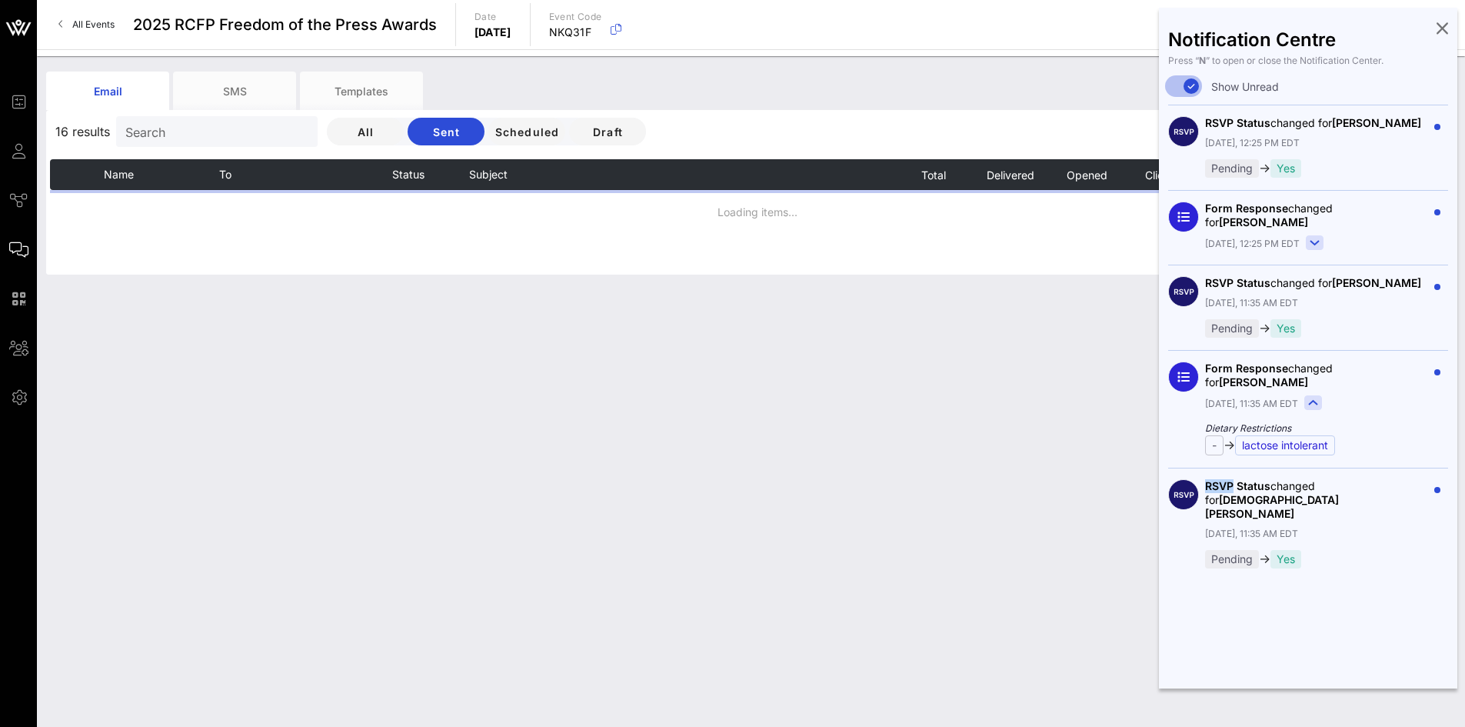
click at [1185, 505] on circle at bounding box center [1183, 494] width 30 height 30
click at [1179, 475] on div "RSVP Status changed for [DEMOGRAPHIC_DATA][PERSON_NAME] [DATE], 11:35 AM EDT Pe…" at bounding box center [1308, 524] width 280 height 113
click at [1184, 390] on circle at bounding box center [1183, 376] width 30 height 30
click at [1181, 380] on circle at bounding box center [1183, 376] width 30 height 30
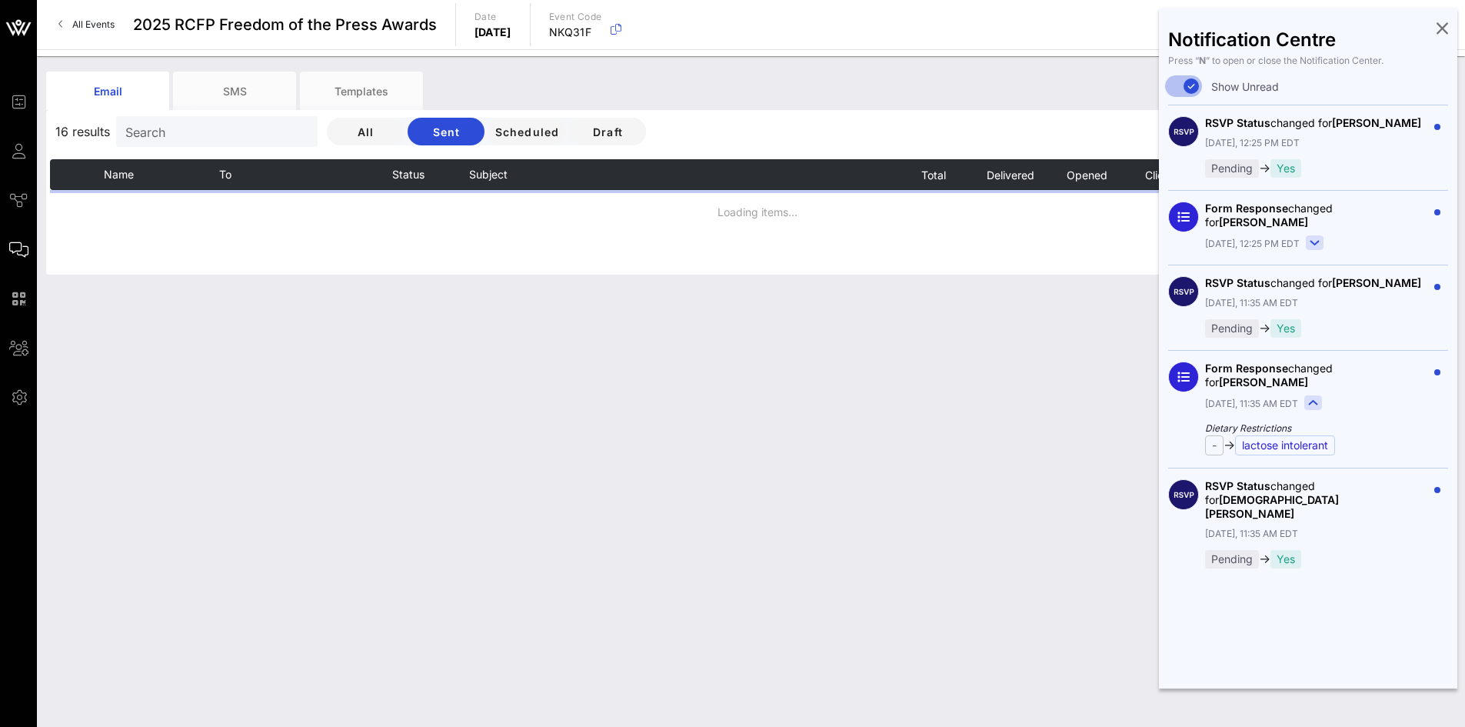
click at [1186, 371] on circle at bounding box center [1183, 376] width 30 height 30
click at [1252, 365] on span "Form Response" at bounding box center [1246, 367] width 83 height 13
drag, startPoint x: 1228, startPoint y: 611, endPoint x: 1199, endPoint y: 483, distance: 130.8
click at [1228, 609] on div "Notification Centre Press “ N ” to open or close the Notification Center. Show …" at bounding box center [1308, 348] width 298 height 681
click at [1181, 495] on icon at bounding box center [1184, 494] width 20 height 5
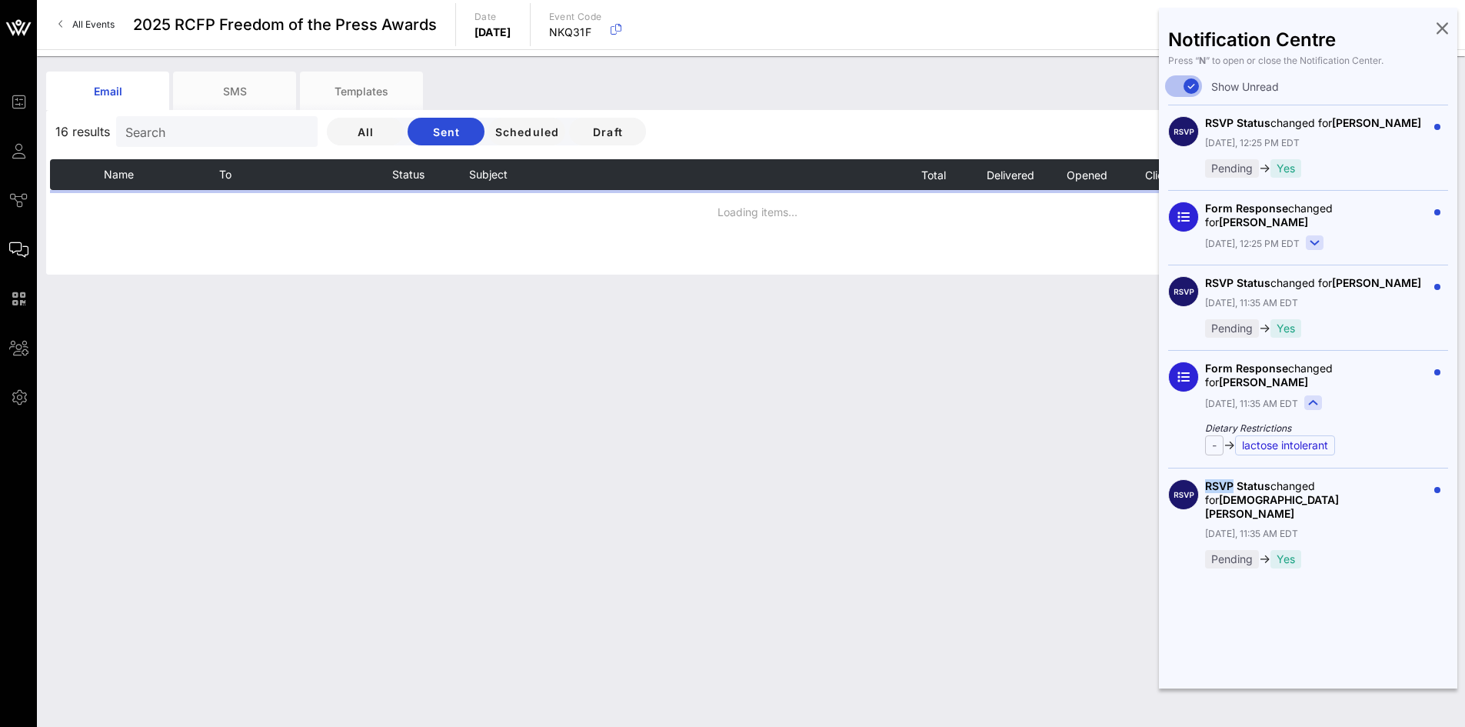
drag, startPoint x: 1181, startPoint y: 495, endPoint x: 1316, endPoint y: 504, distance: 135.7
click at [1195, 491] on icon at bounding box center [1183, 494] width 31 height 31
click at [1318, 527] on div "[DATE], 11:35 AM EDT" at bounding box center [1316, 534] width 222 height 14
click at [1419, 486] on div "RSVP Status changed for [PERSON_NAME]" at bounding box center [1316, 500] width 222 height 42
click at [1349, 496] on div "RSVP Status changed for [DEMOGRAPHIC_DATA][PERSON_NAME] [DATE], 11:35 AM EDT Pe…" at bounding box center [1316, 523] width 222 height 89
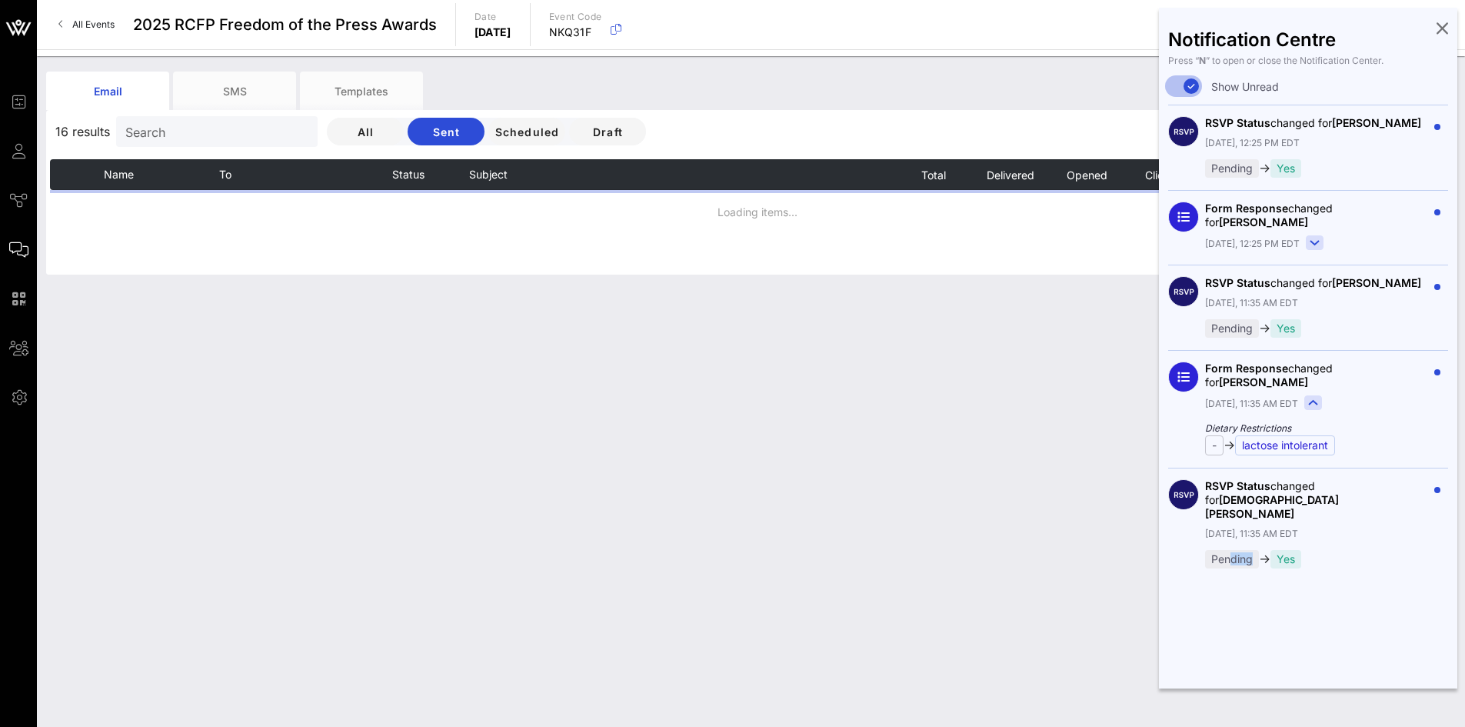
drag, startPoint x: 1229, startPoint y: 541, endPoint x: 1237, endPoint y: 534, distance: 10.3
click at [1234, 536] on div "RSVP Status changed for [DEMOGRAPHIC_DATA][PERSON_NAME] [DATE], 11:35 AM EDT Pe…" at bounding box center [1308, 524] width 280 height 113
click at [1237, 550] on div "Pending" at bounding box center [1232, 559] width 54 height 18
click at [1281, 550] on div "Yes" at bounding box center [1286, 559] width 31 height 18
click at [1284, 550] on div "Yes" at bounding box center [1286, 559] width 31 height 18
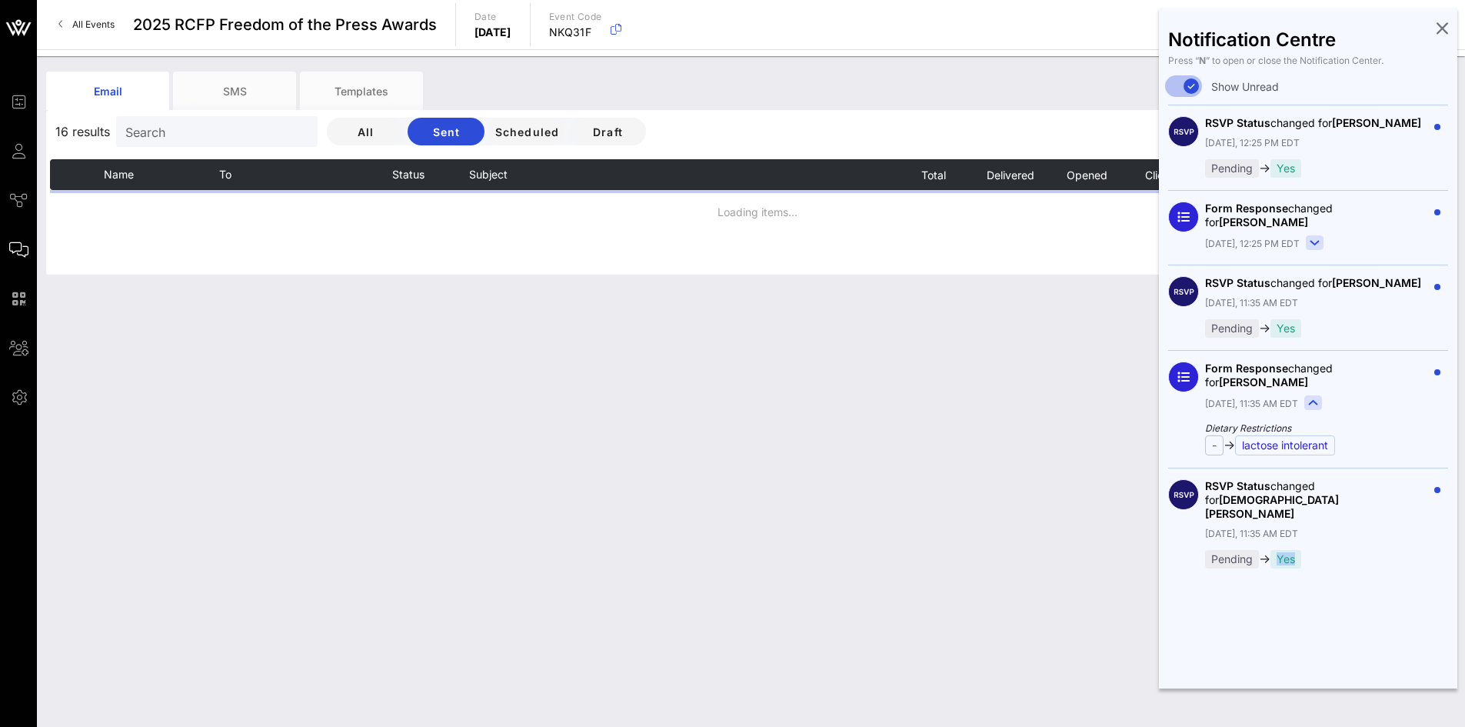
click at [1284, 550] on div "Yes" at bounding box center [1286, 559] width 31 height 18
click at [1281, 450] on div "lactose intolerant" at bounding box center [1285, 445] width 100 height 20
click at [1259, 392] on div "Form Response changed for [PERSON_NAME] [DATE], 11:35 AM EDT Dietary Restrictio…" at bounding box center [1316, 408] width 222 height 94
drag, startPoint x: 1174, startPoint y: 380, endPoint x: 1248, endPoint y: 371, distance: 74.3
click at [1179, 378] on circle at bounding box center [1183, 376] width 30 height 30
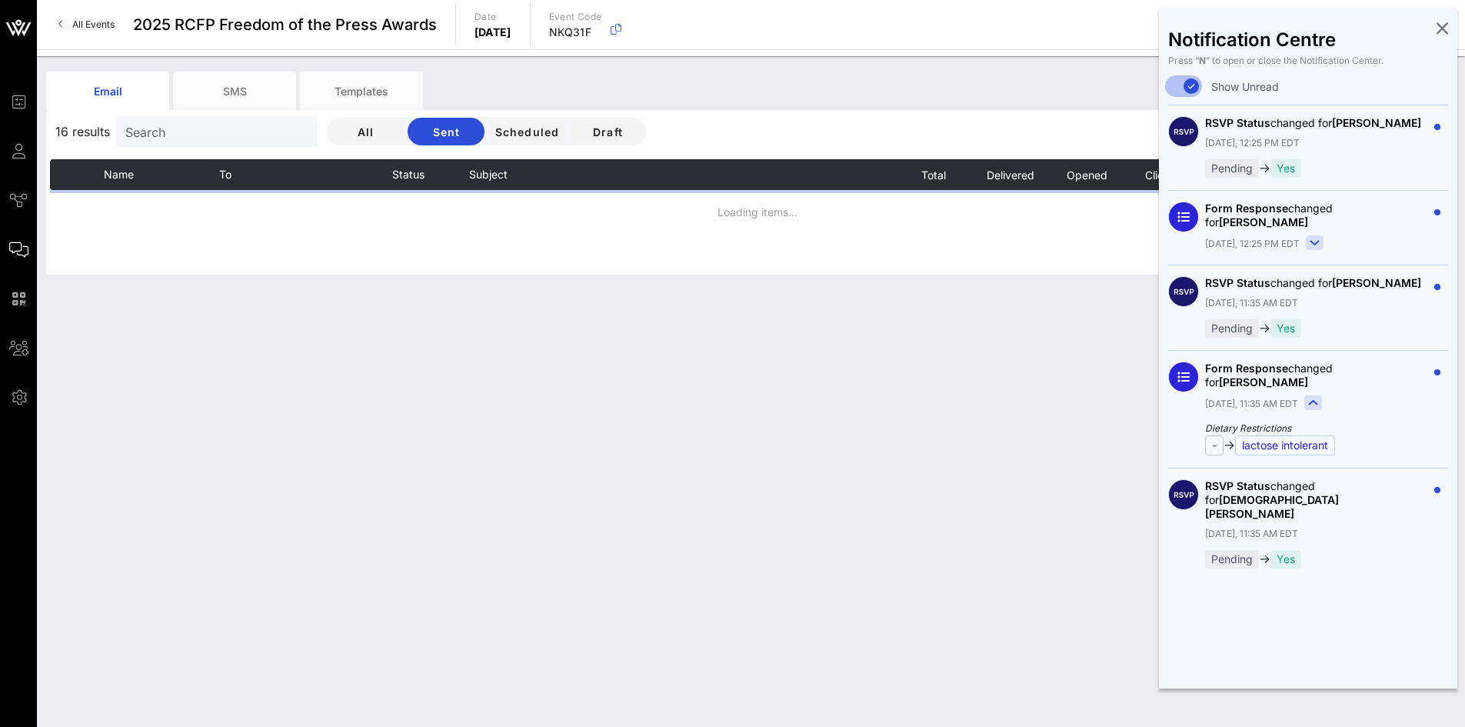
click at [1315, 401] on rect at bounding box center [1313, 403] width 17 height 14
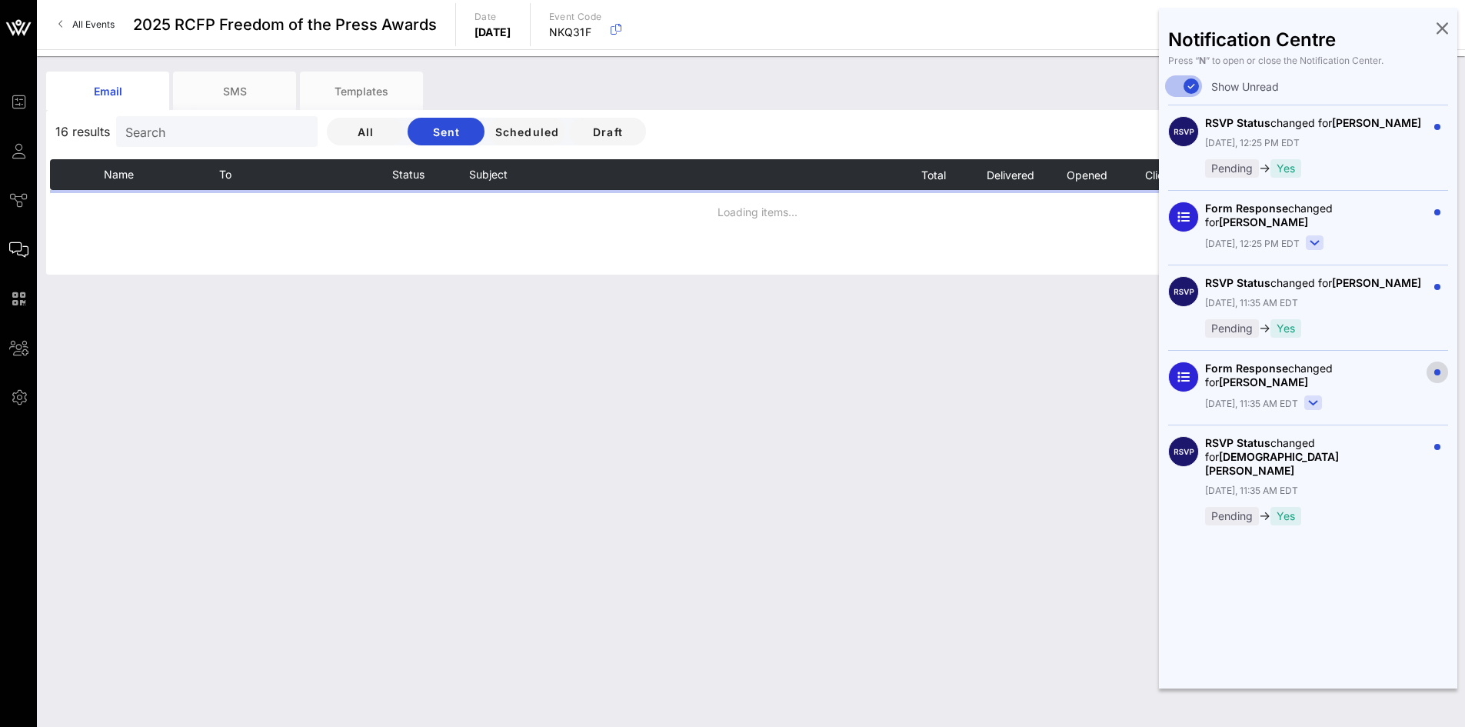
click at [1434, 374] on span "button" at bounding box center [1438, 372] width 22 height 6
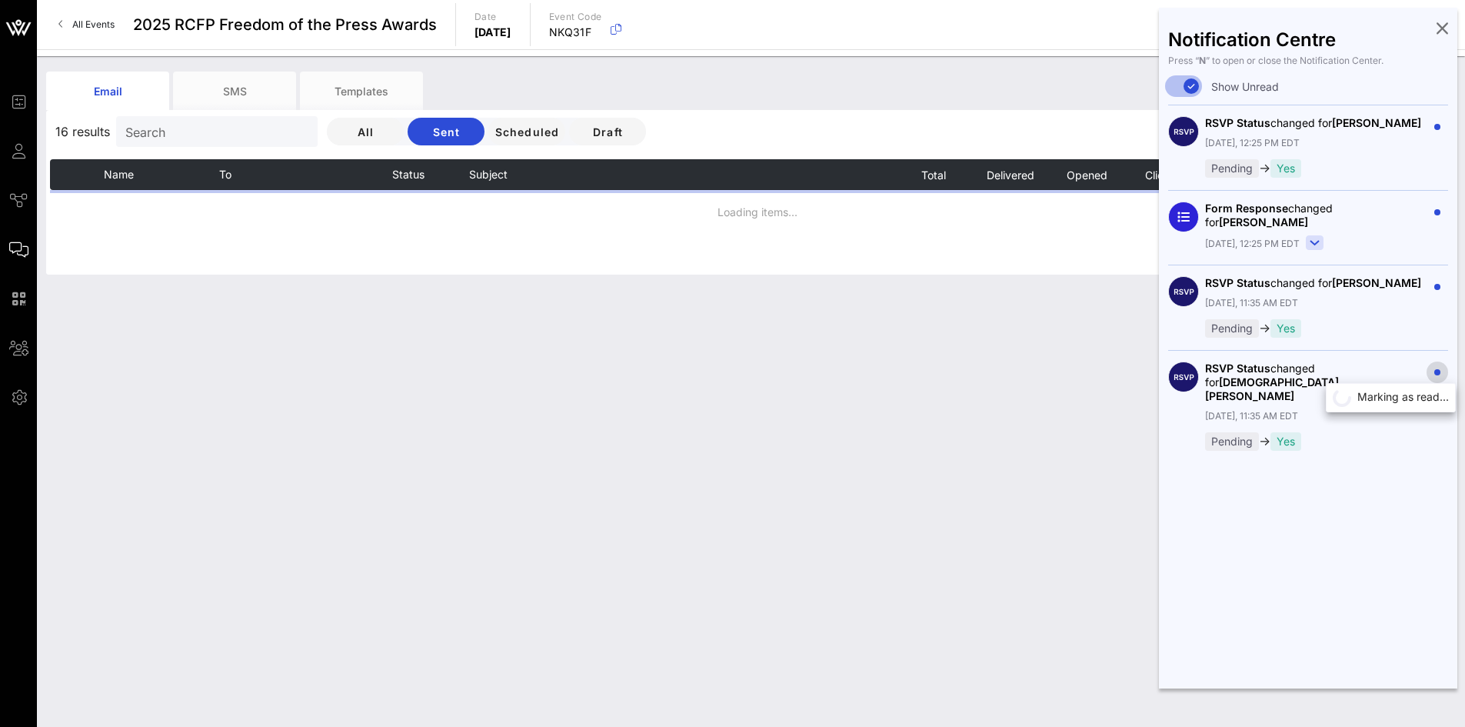
click at [1435, 374] on circle "button" at bounding box center [1437, 372] width 6 height 6
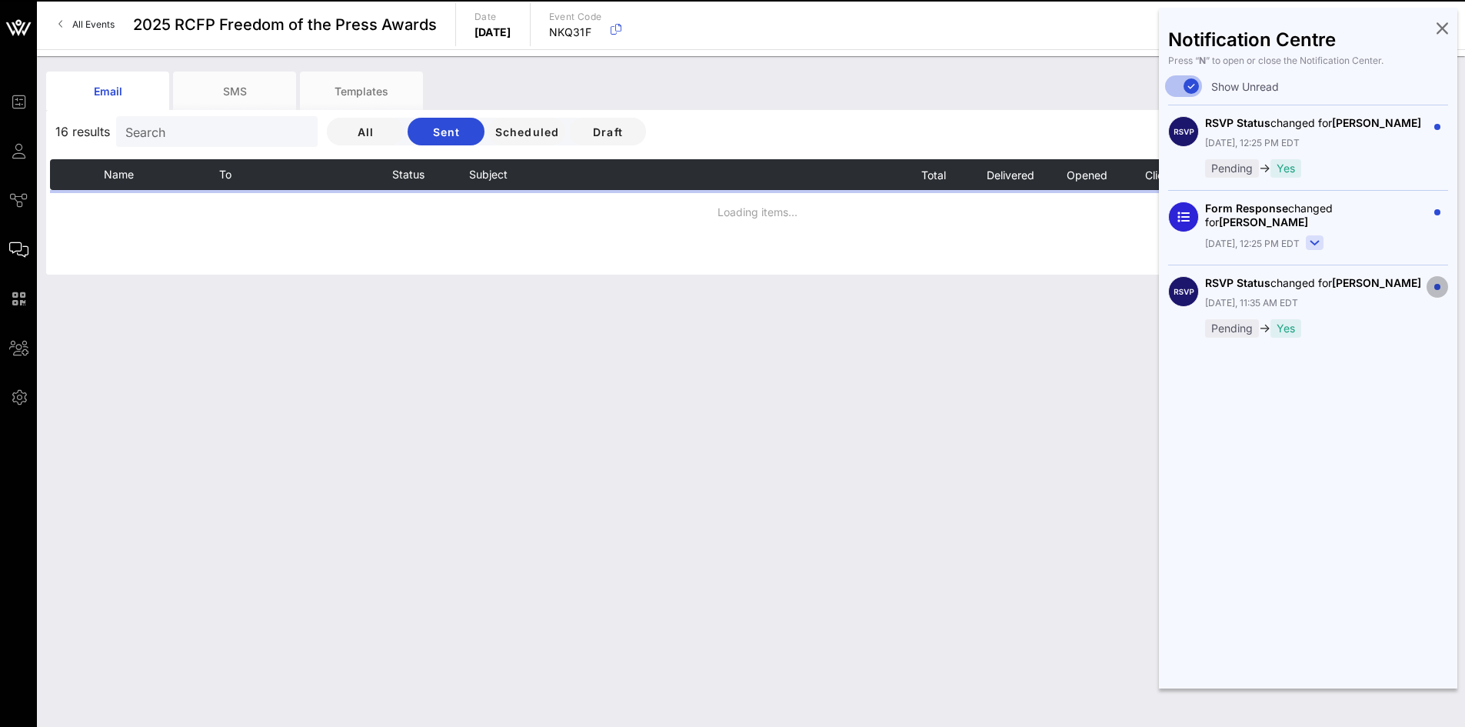
click at [1439, 288] on circle "button" at bounding box center [1437, 287] width 6 height 6
click at [1436, 212] on circle "button" at bounding box center [1437, 212] width 6 height 6
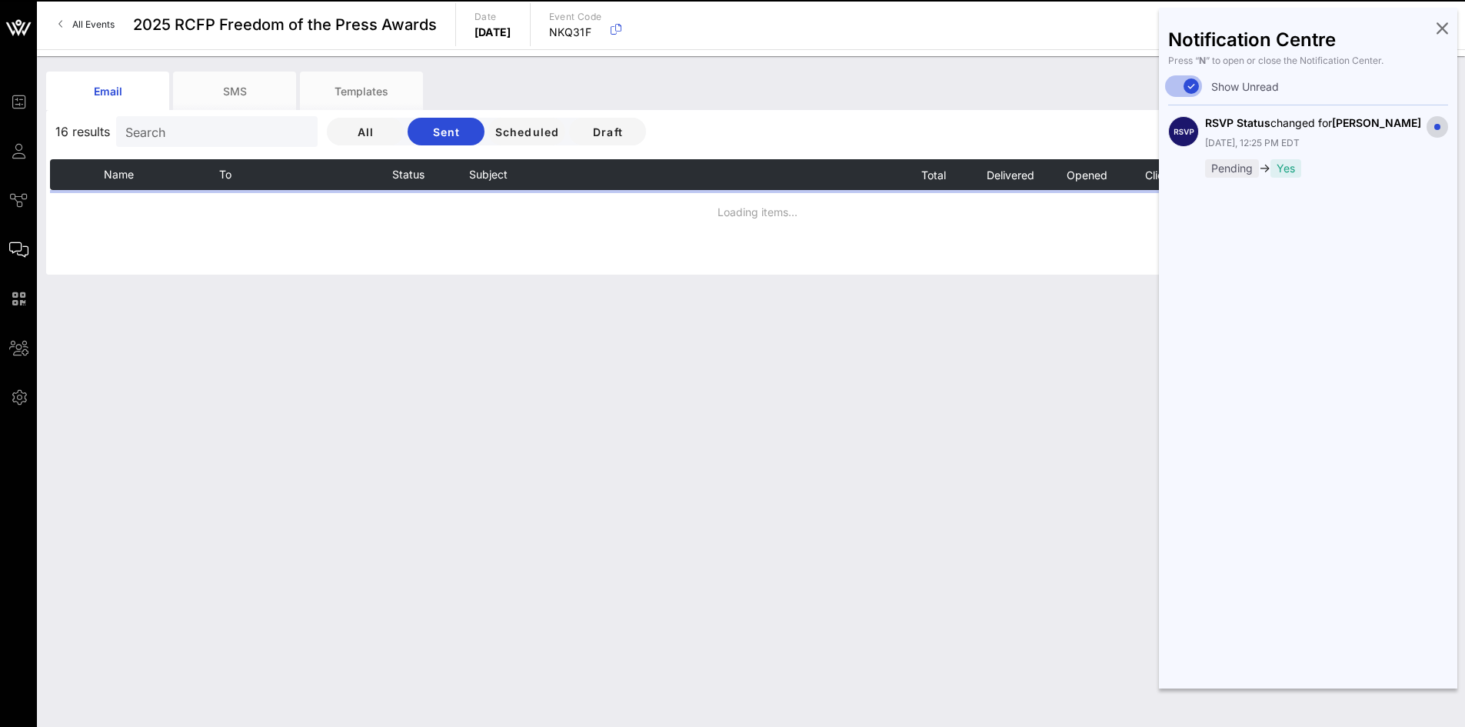
click at [1437, 127] on circle "button" at bounding box center [1437, 127] width 6 height 6
click at [1178, 83] on div at bounding box center [1191, 86] width 26 height 26
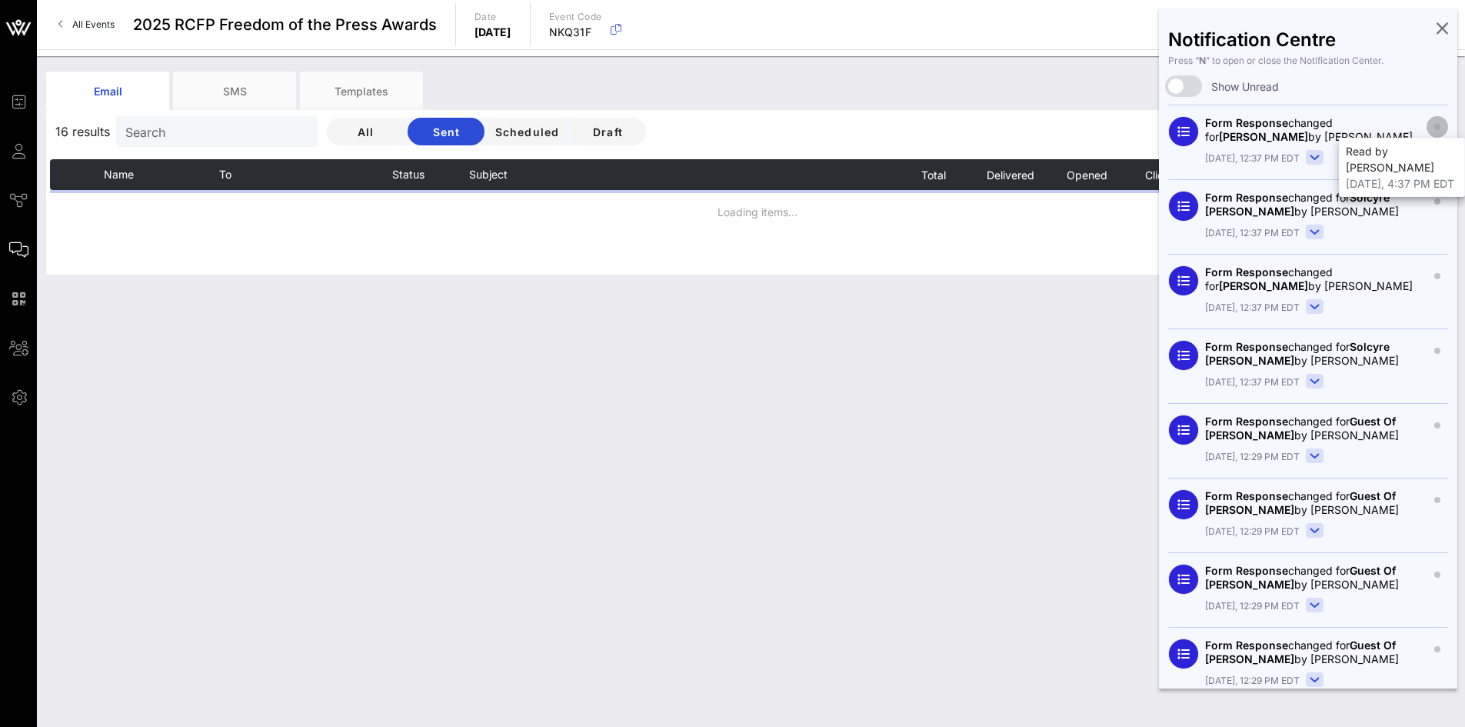
click at [1434, 128] on circle "button" at bounding box center [1437, 127] width 6 height 6
drag, startPoint x: 1338, startPoint y: 81, endPoint x: 1395, endPoint y: 109, distance: 63.6
click at [1342, 80] on label "Show Unread" at bounding box center [1329, 86] width 237 height 15
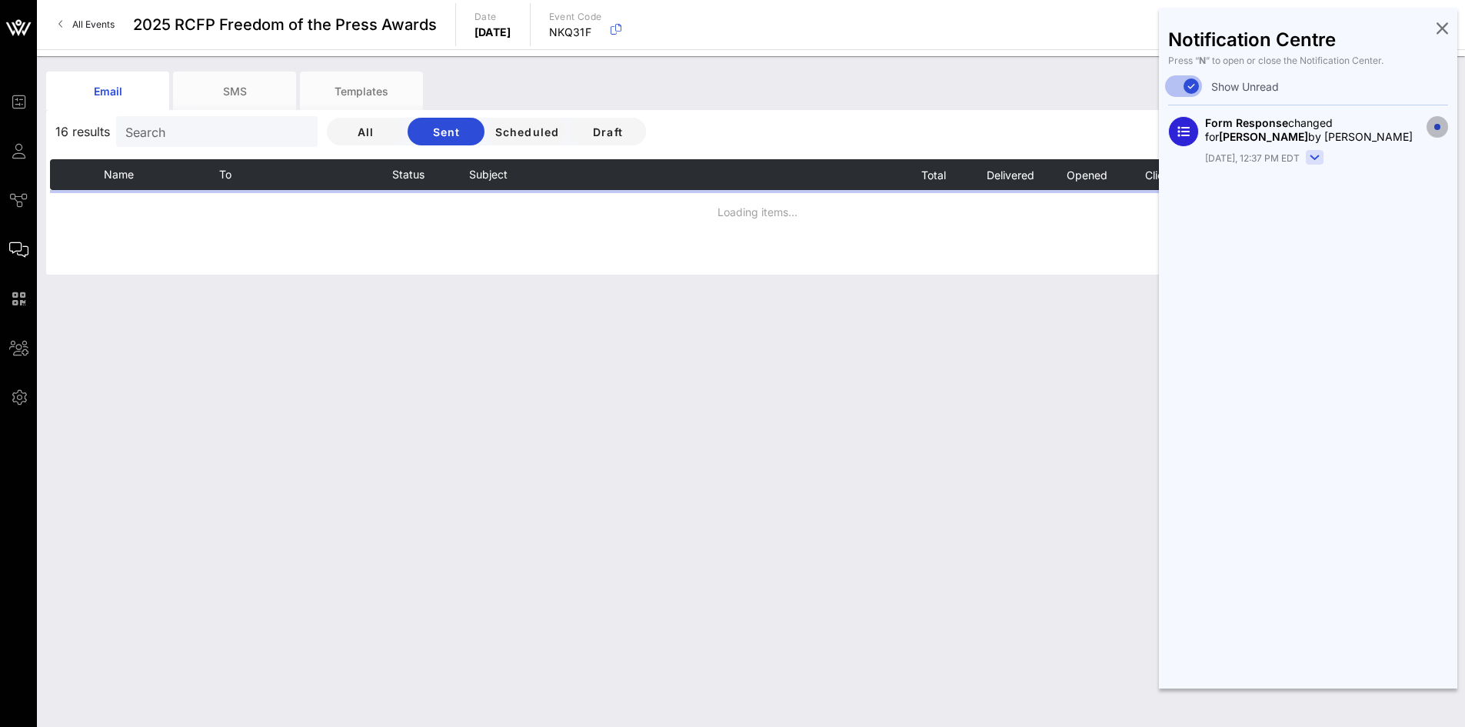
click at [1438, 127] on circle "button" at bounding box center [1437, 127] width 6 height 6
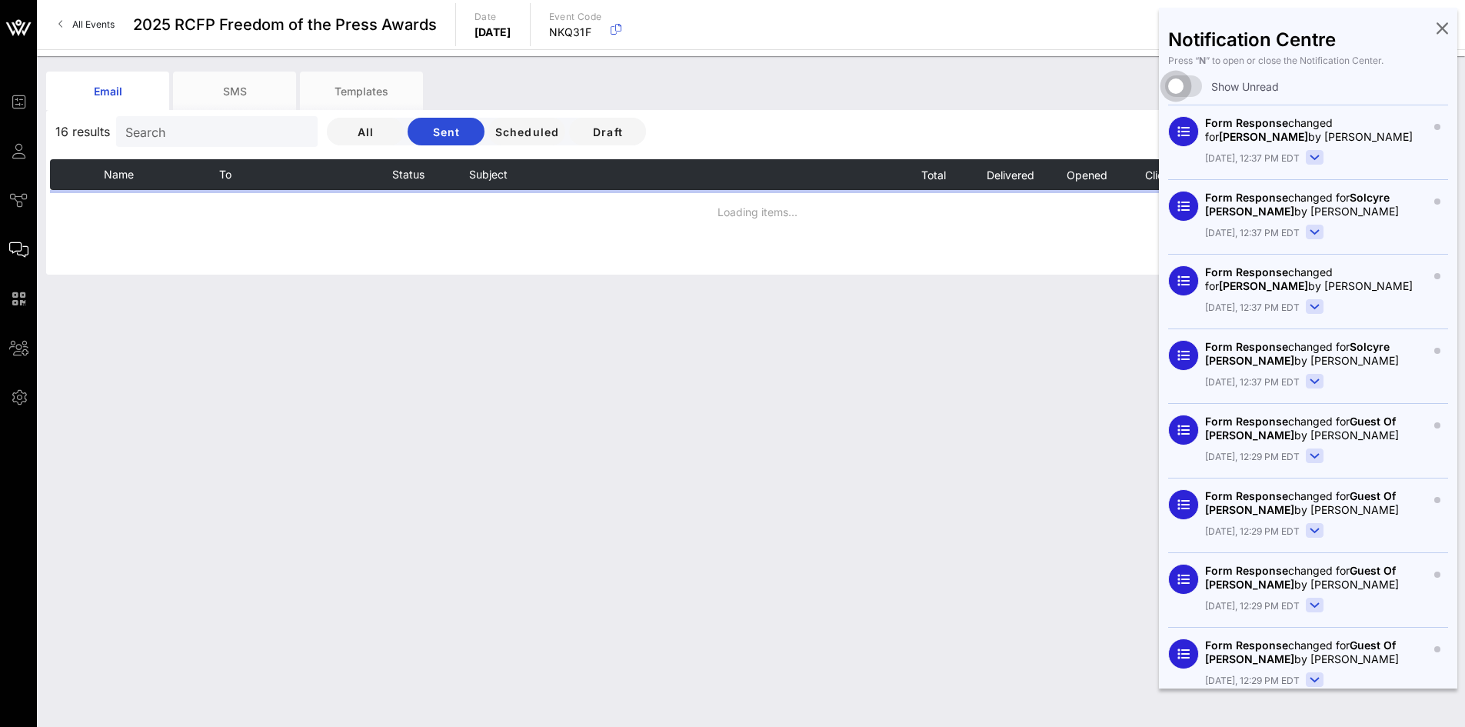
click at [1437, 29] on icon at bounding box center [1443, 27] width 12 height 3
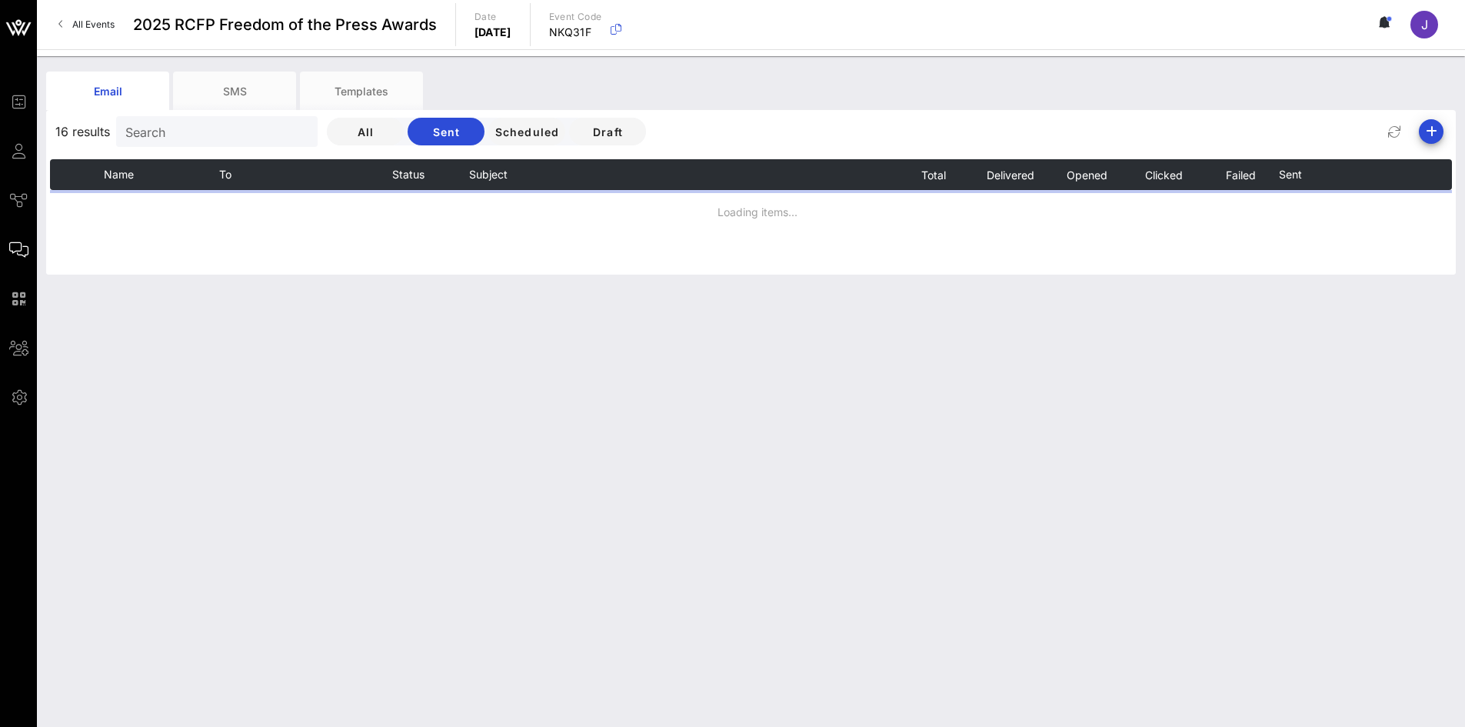
drag, startPoint x: 1321, startPoint y: 85, endPoint x: 1397, endPoint y: 17, distance: 101.8
click at [1336, 59] on div "Email SMS Templates 16 results Search All Sent Scheduled Draft Name To Status S…" at bounding box center [751, 391] width 1428 height 671
click at [1381, 22] on icon at bounding box center [1382, 22] width 4 height 9
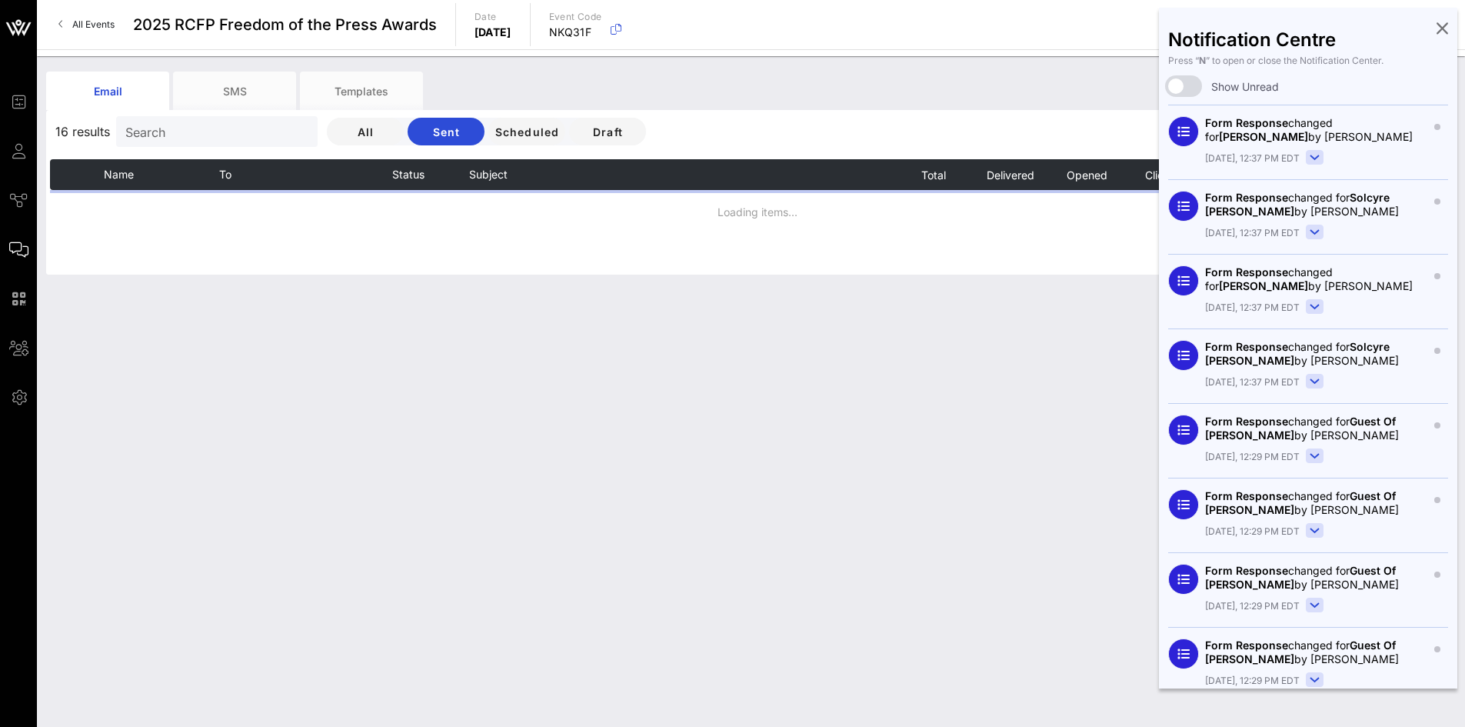
click at [1074, 75] on div "Email SMS Templates" at bounding box center [739, 91] width 1387 height 38
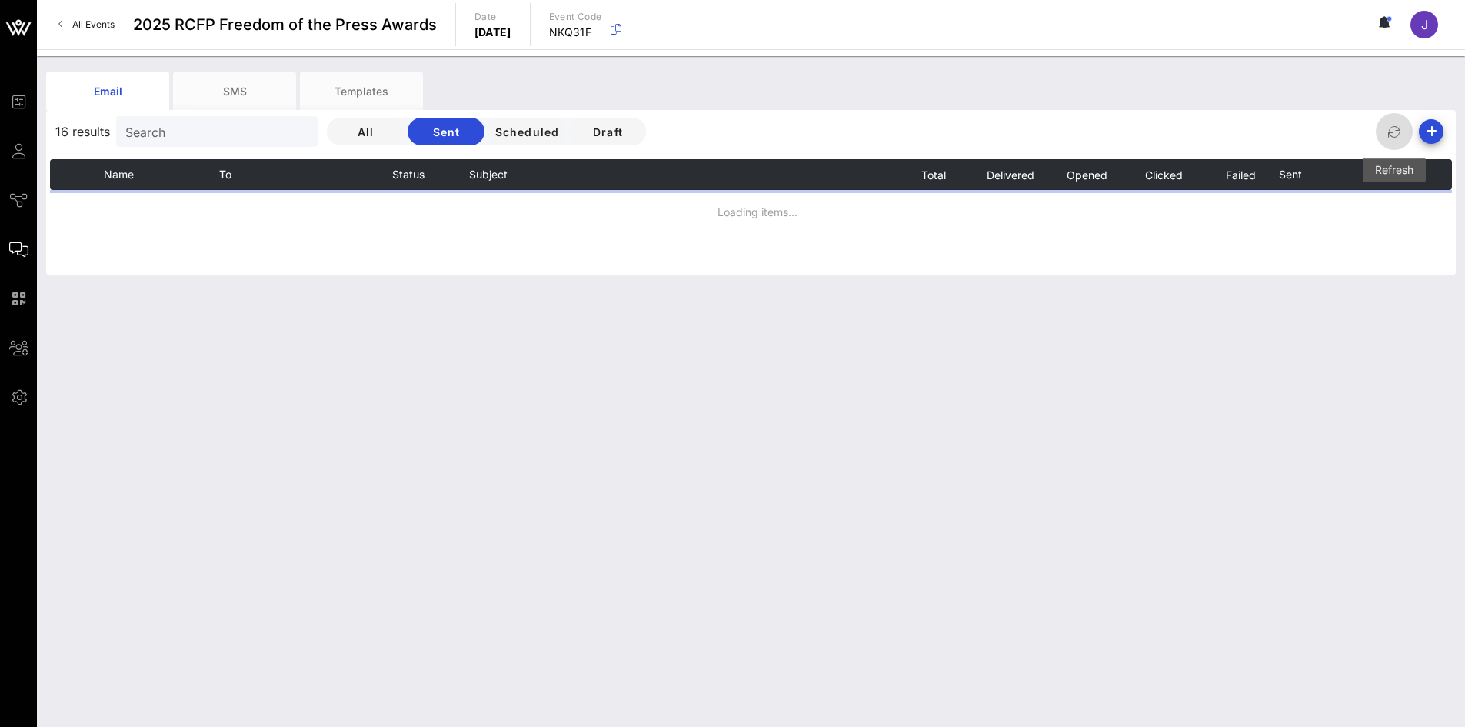
click at [1395, 125] on icon "button" at bounding box center [1394, 131] width 18 height 18
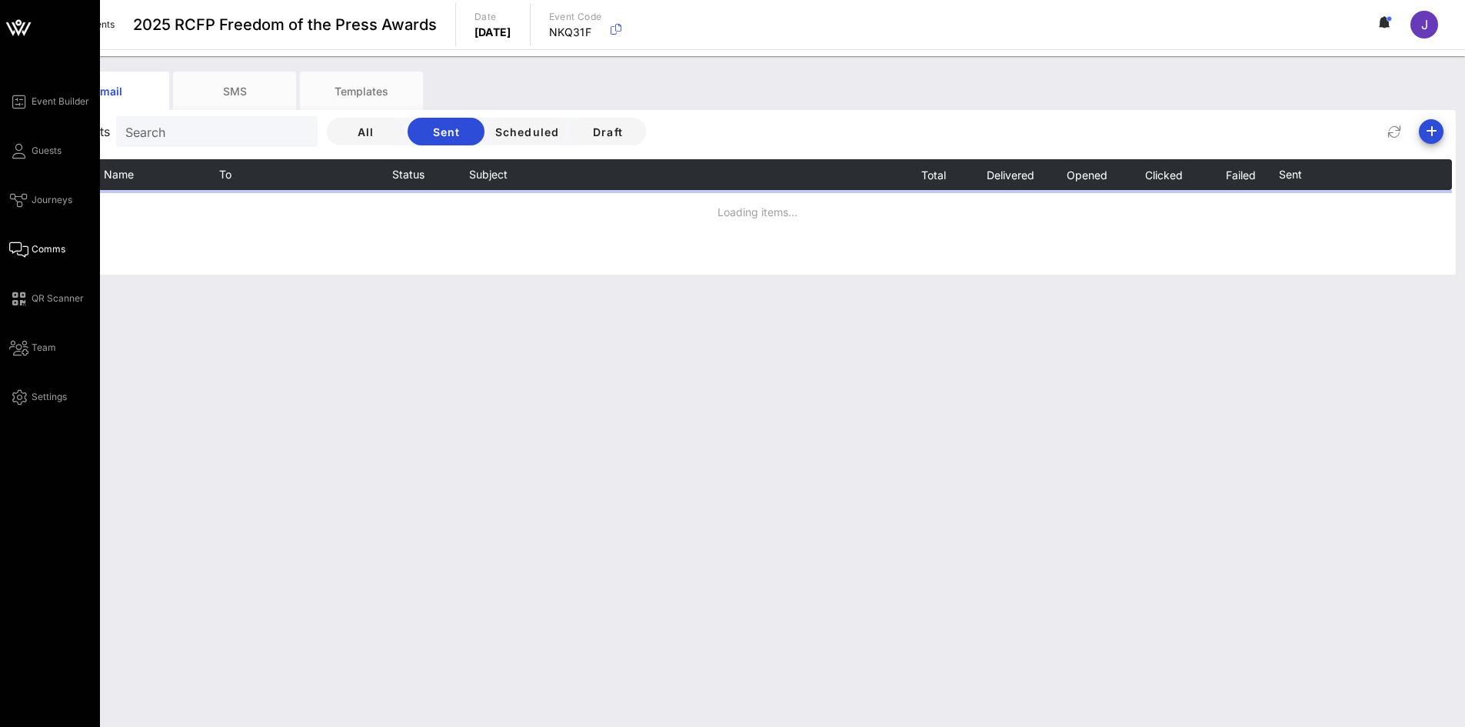
click at [33, 112] on div "Event Builder Guests Journeys Comms QR Scanner Team Settings" at bounding box center [54, 249] width 91 height 314
click at [37, 103] on span "Event Builder" at bounding box center [61, 102] width 58 height 14
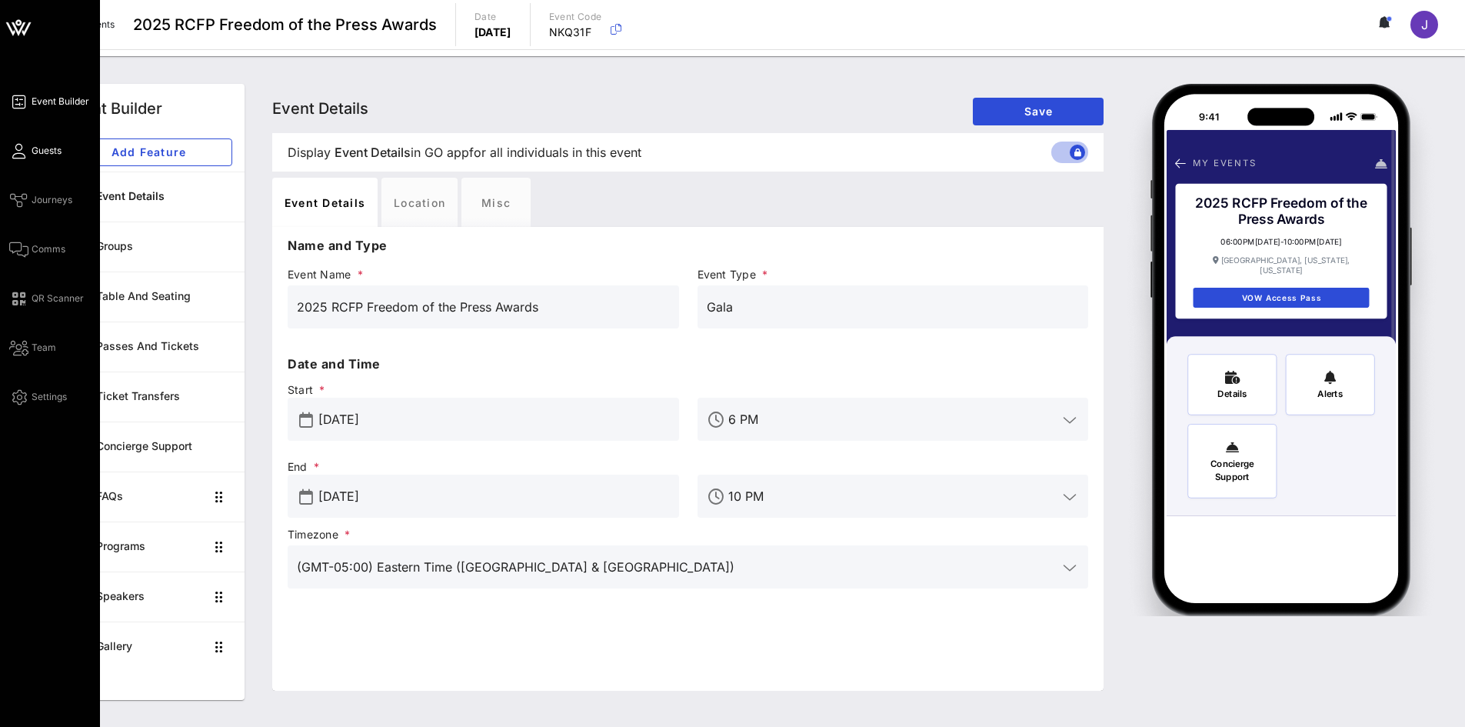
click at [45, 151] on span "Guests" at bounding box center [47, 151] width 30 height 14
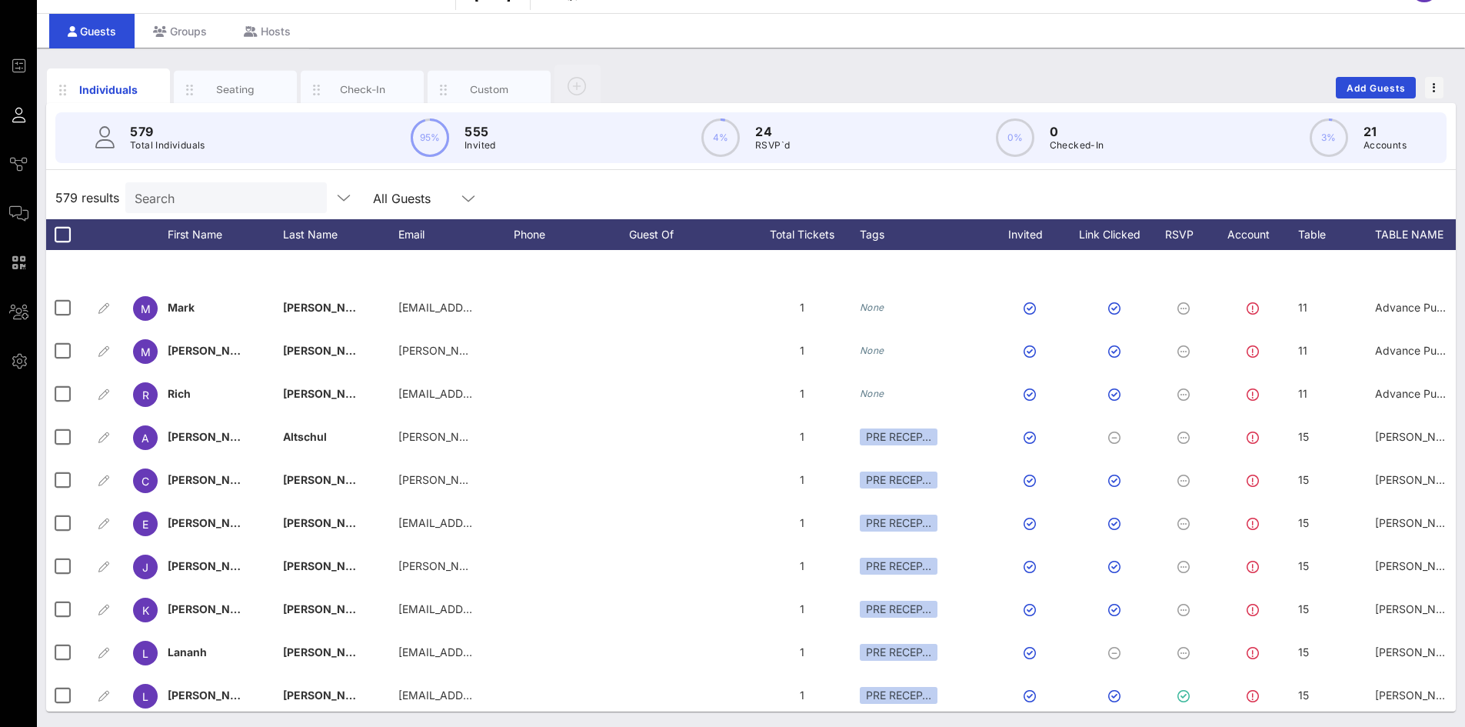
scroll to position [3769, 0]
